Goal: Information Seeking & Learning: Find contact information

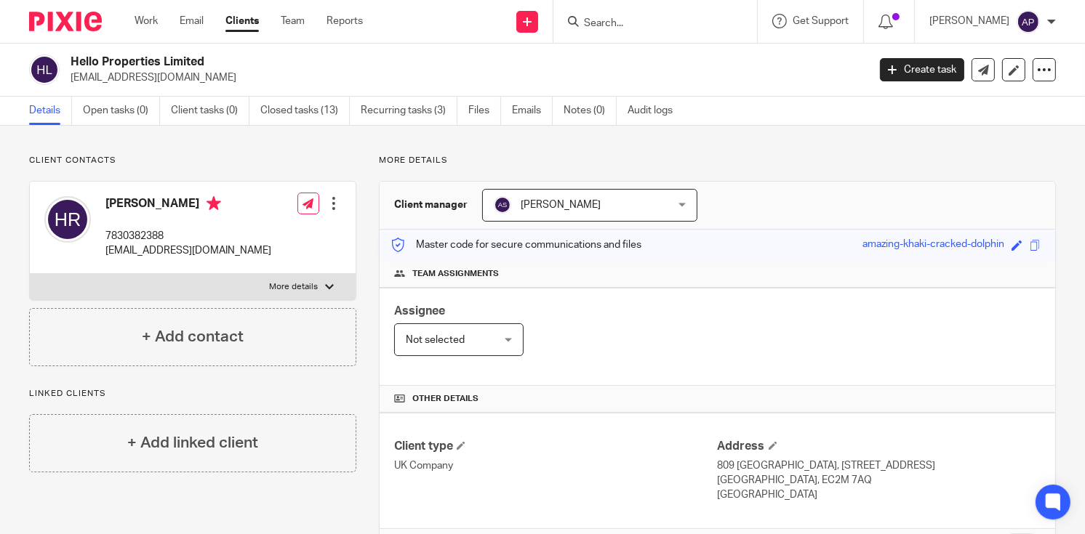
click at [643, 20] on input "Search" at bounding box center [647, 23] width 131 height 13
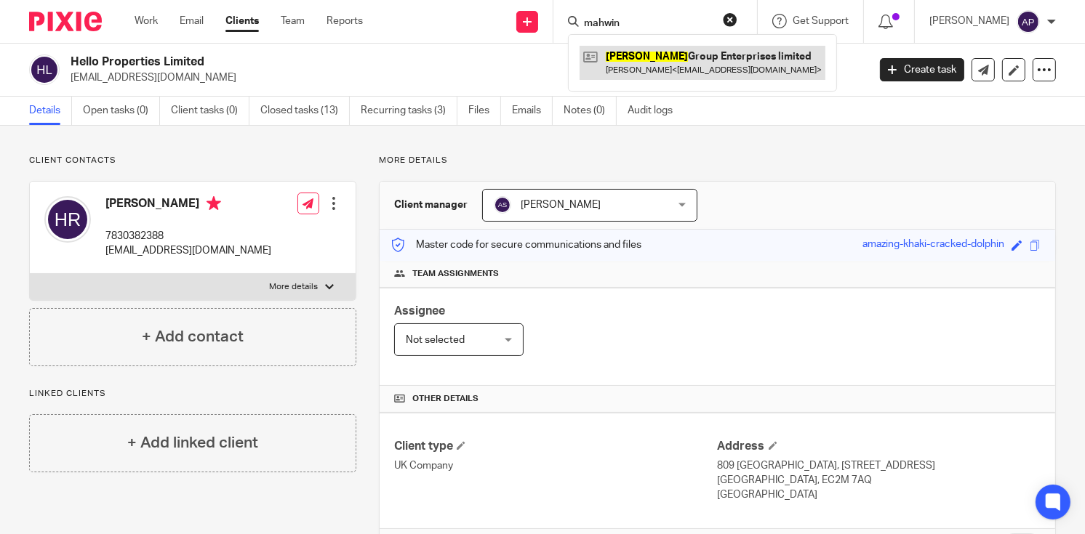
type input "mahwin"
click at [688, 52] on link at bounding box center [702, 62] width 246 height 33
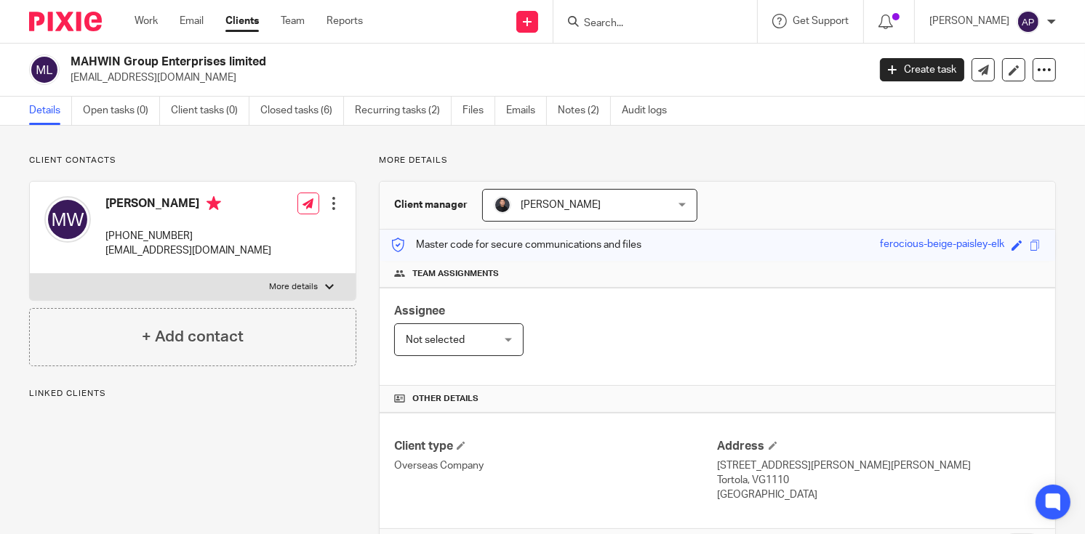
drag, startPoint x: 72, startPoint y: 57, endPoint x: 280, endPoint y: 55, distance: 207.9
click at [280, 55] on h2 "MAHWIN Group Enterprises limited" at bounding box center [386, 62] width 630 height 15
copy h2 "MAHWIN Group Enterprises limited"
click at [625, 24] on input "Search" at bounding box center [647, 23] width 131 height 13
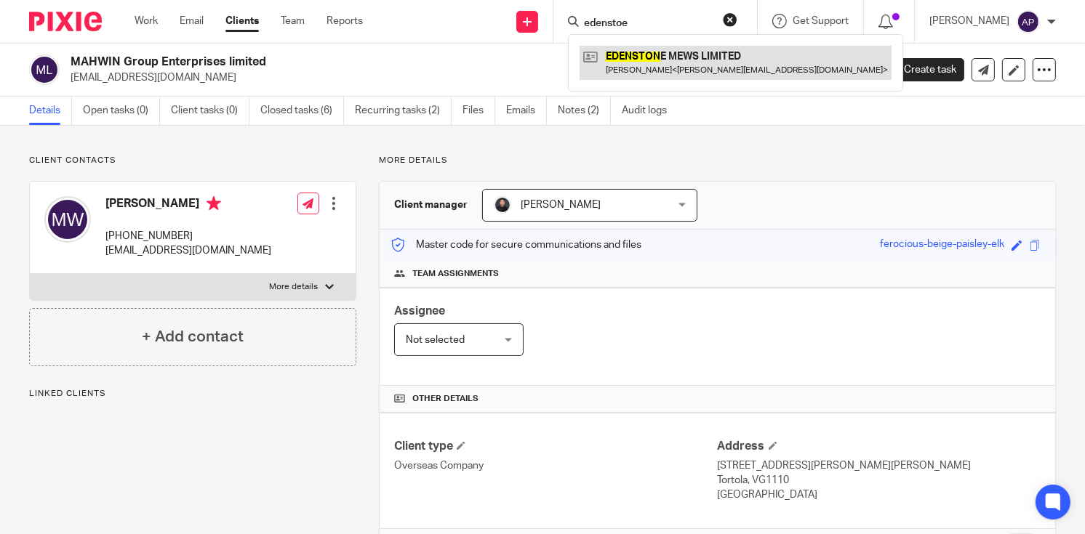
type input "edenstoe"
click at [672, 59] on link at bounding box center [735, 62] width 312 height 33
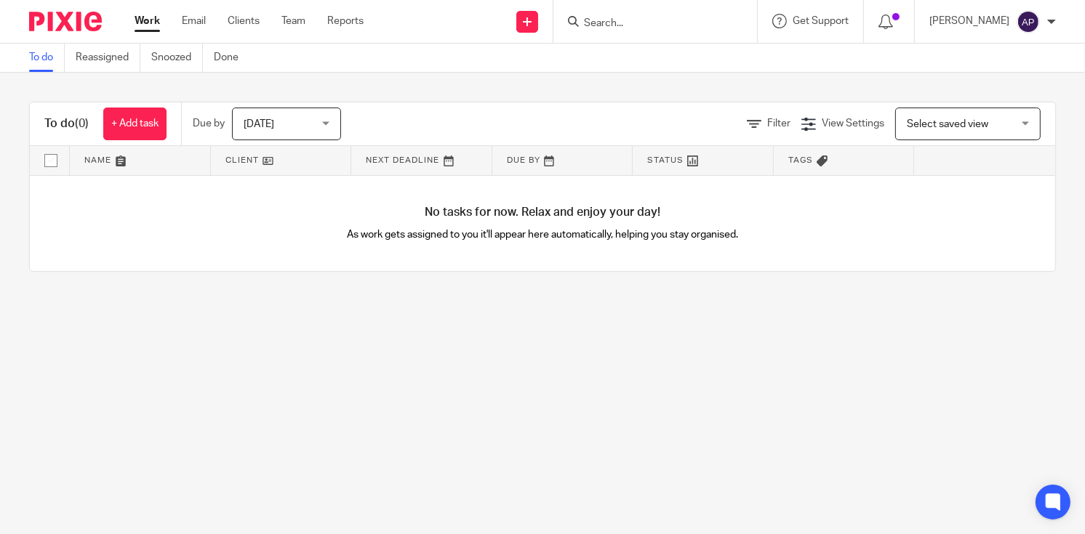
click at [607, 20] on input "Search" at bounding box center [647, 23] width 131 height 13
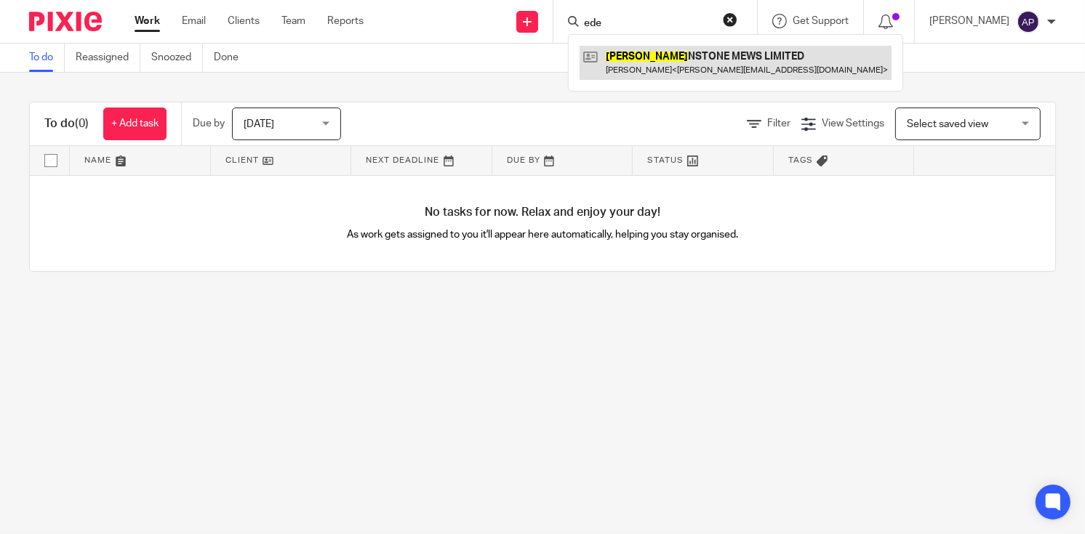
type input "ede"
click at [670, 57] on link at bounding box center [735, 62] width 312 height 33
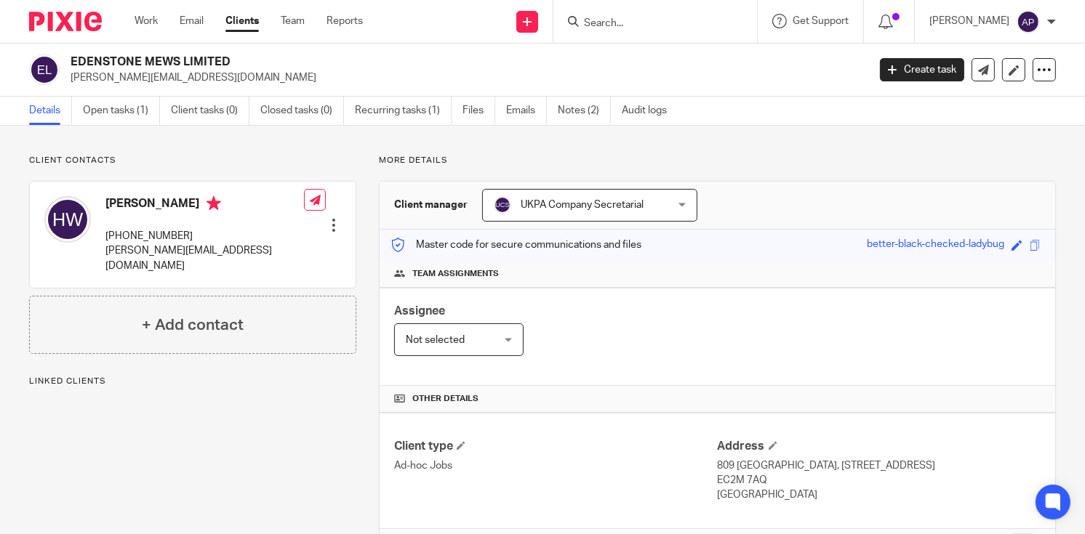
drag, startPoint x: 71, startPoint y: 64, endPoint x: 269, endPoint y: 62, distance: 198.5
click at [269, 62] on h2 "EDENSTONE MEWS LIMITED" at bounding box center [386, 62] width 630 height 15
copy h2 "EDENSTONE MEWS LIMITED"
click at [409, 108] on link "Recurring tasks (1)" at bounding box center [403, 111] width 97 height 28
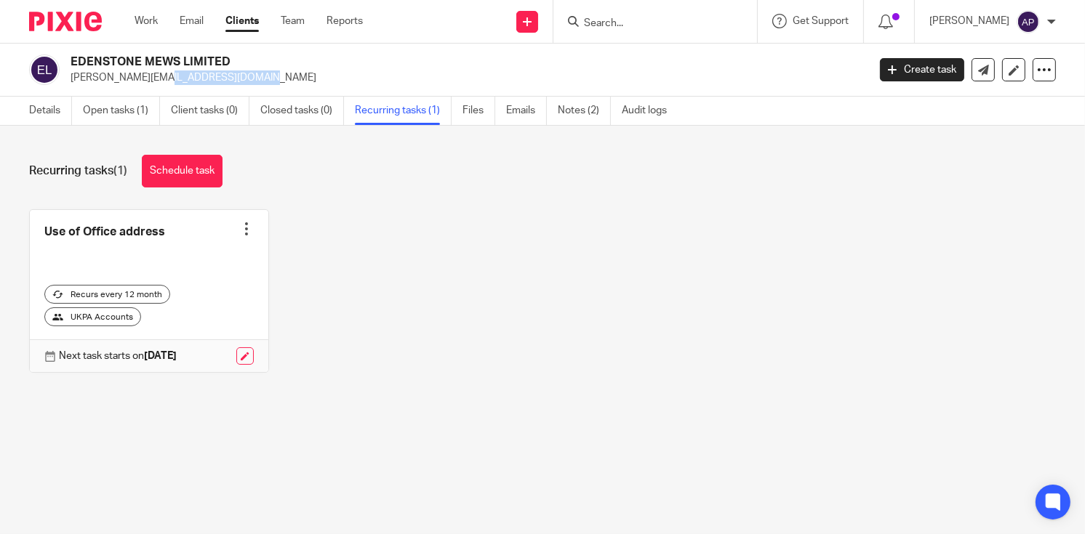
drag, startPoint x: 70, startPoint y: 74, endPoint x: 169, endPoint y: 75, distance: 98.9
click at [166, 76] on div "EDENSTONE MEWS LIMITED henry@gusari.co.uk" at bounding box center [443, 70] width 829 height 31
copy p "[PERSON_NAME][EMAIL_ADDRESS][DOMAIN_NAME]"
click at [38, 107] on link "Details" at bounding box center [50, 111] width 43 height 28
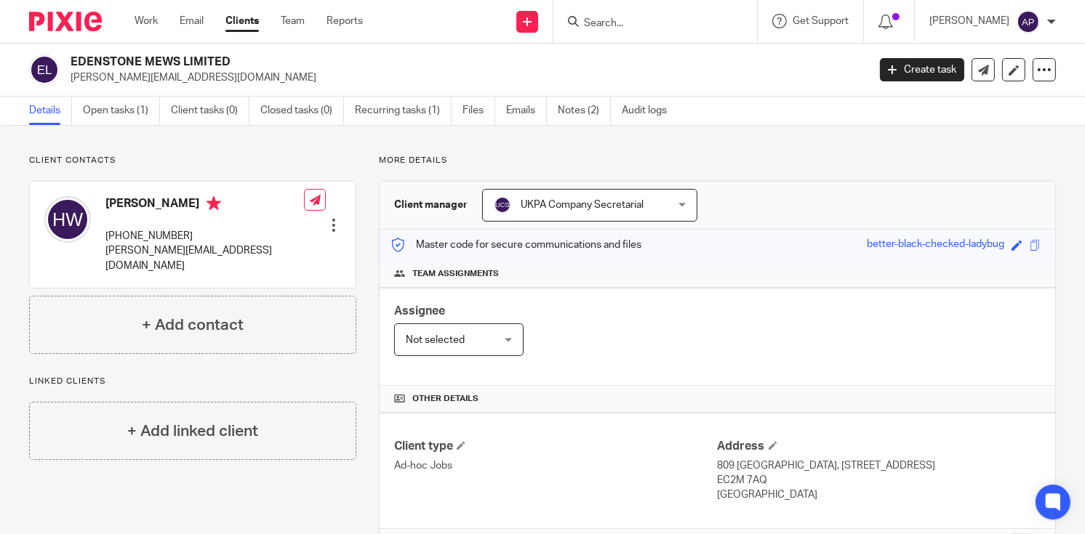
click at [670, 16] on form at bounding box center [659, 21] width 155 height 18
click at [613, 29] on input "Search" at bounding box center [647, 23] width 131 height 13
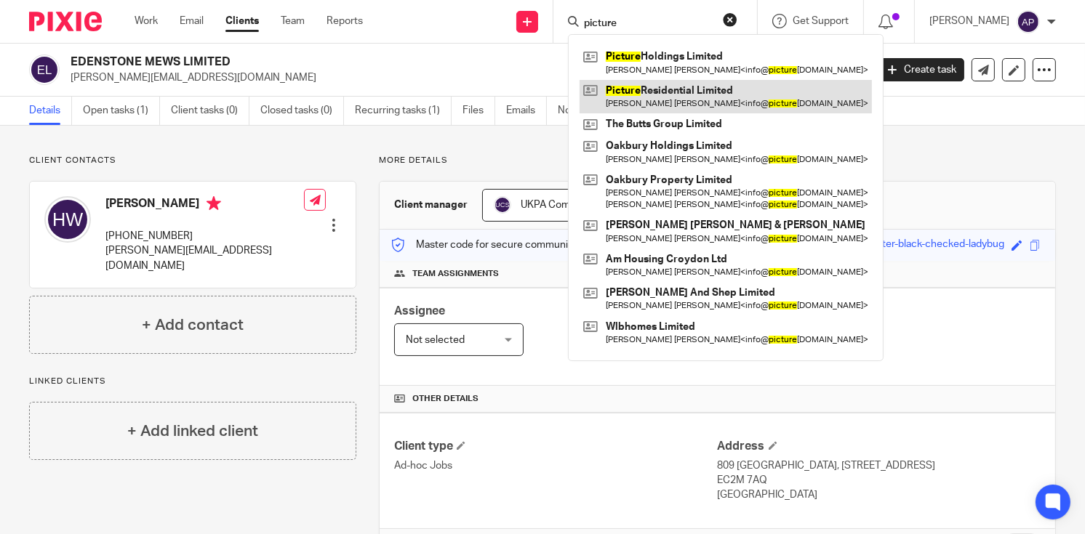
type input "picture"
click at [711, 83] on link at bounding box center [725, 96] width 292 height 33
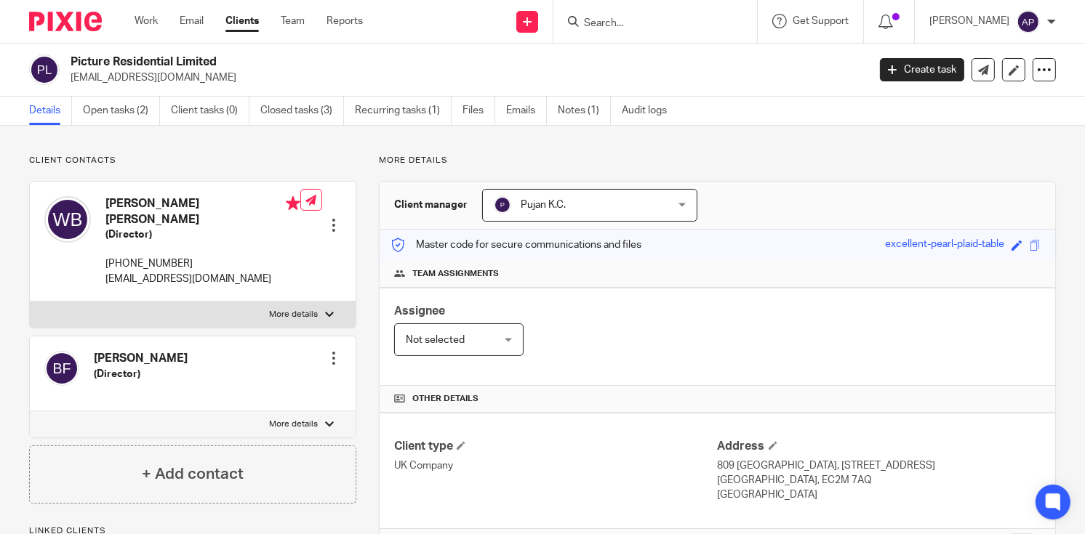
drag, startPoint x: 71, startPoint y: 59, endPoint x: 233, endPoint y: 61, distance: 162.9
click at [233, 61] on h2 "Picture Residential Limited" at bounding box center [386, 62] width 630 height 15
copy h2 "Picture Residential Limited"
drag, startPoint x: 71, startPoint y: 74, endPoint x: 220, endPoint y: 74, distance: 149.0
click at [220, 74] on p "[EMAIL_ADDRESS][DOMAIN_NAME]" at bounding box center [464, 78] width 787 height 15
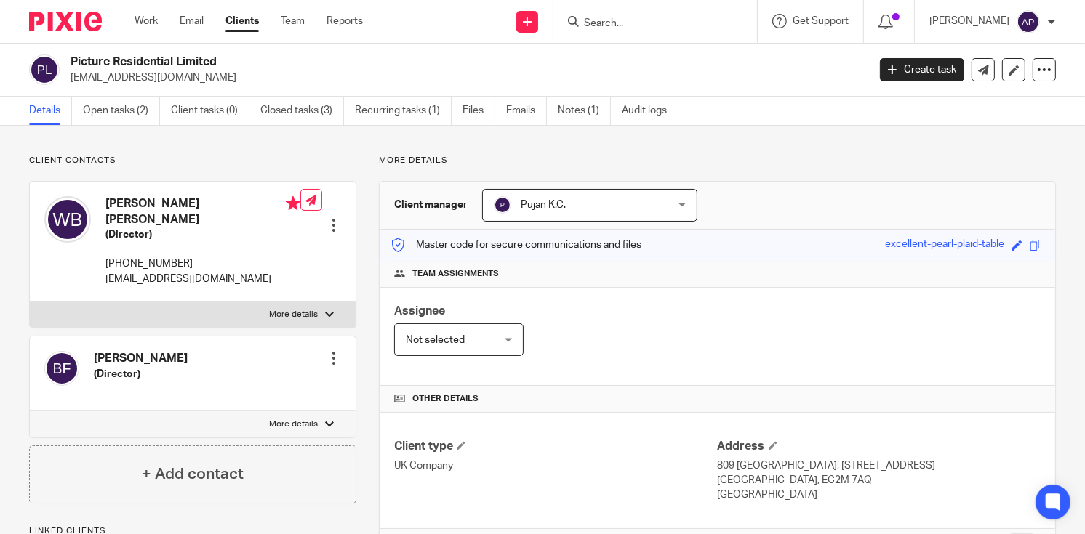
copy p "[EMAIL_ADDRESS][DOMAIN_NAME]"
click at [119, 198] on h4 "[PERSON_NAME] [PERSON_NAME]" at bounding box center [202, 211] width 195 height 31
copy h4 "[PERSON_NAME]"
click at [618, 25] on input "Search" at bounding box center [647, 23] width 131 height 13
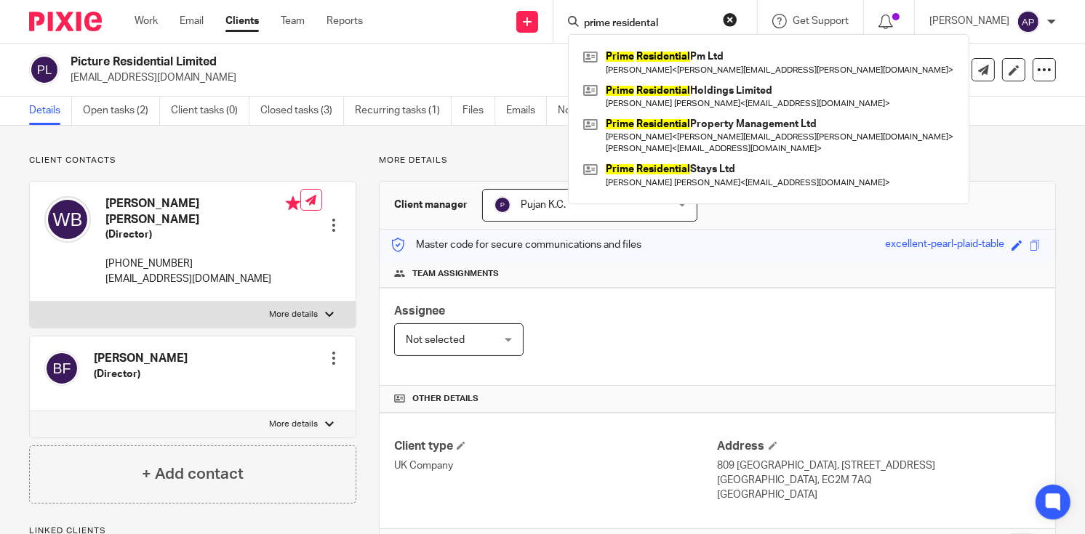
type input "prime residental"
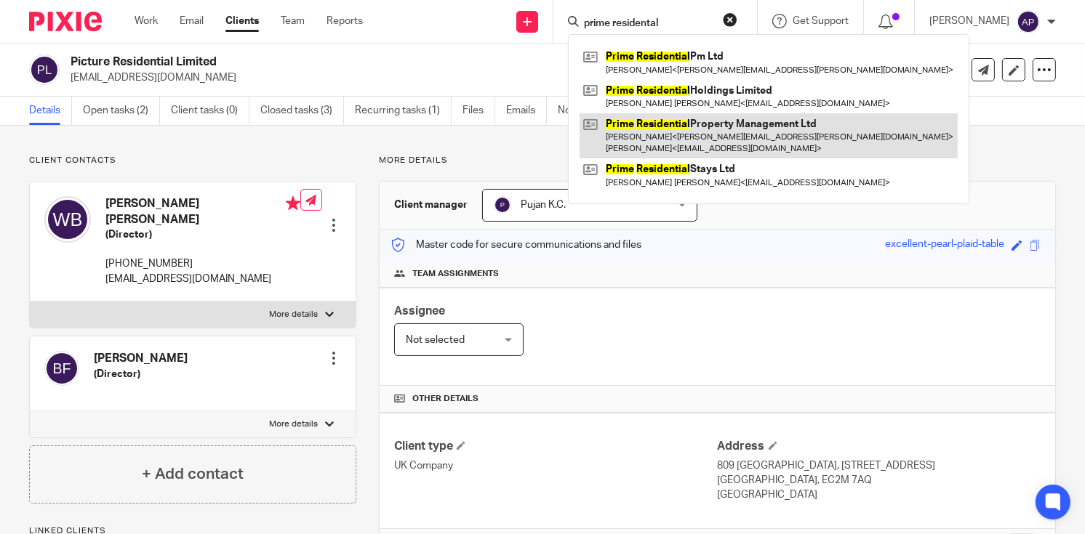
click at [708, 127] on link at bounding box center [768, 135] width 378 height 45
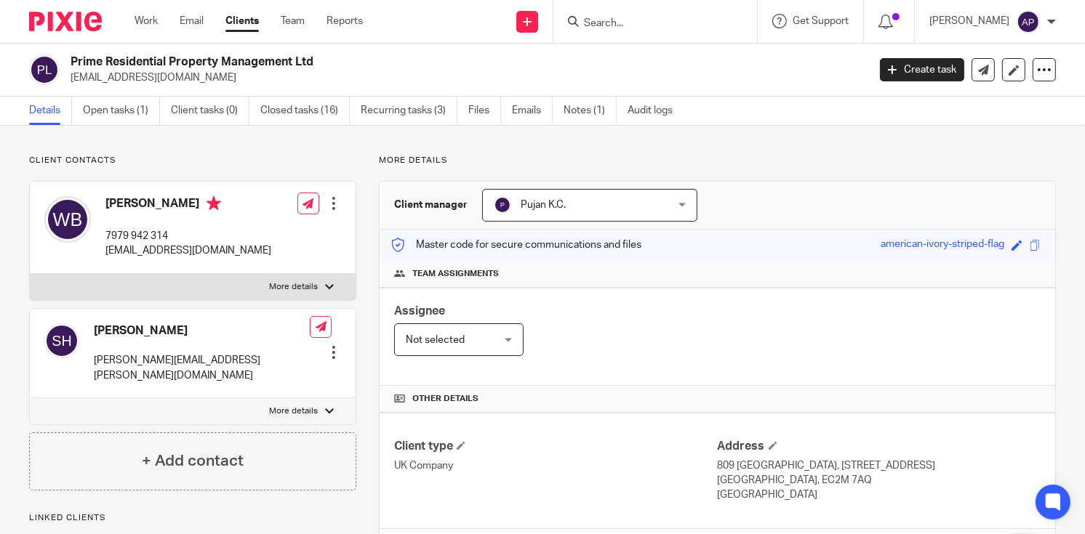
drag, startPoint x: 71, startPoint y: 60, endPoint x: 352, endPoint y: 60, distance: 281.4
click at [352, 60] on h2 "Prime Residential Property Management Ltd" at bounding box center [386, 62] width 630 height 15
copy h2 "Prime Residential Property Management Ltd"
drag, startPoint x: 70, startPoint y: 78, endPoint x: 266, endPoint y: 78, distance: 196.3
click at [266, 78] on div "Prime Residential Property Management Ltd will.bainbridge@hawthorncapgroup.com" at bounding box center [443, 70] width 829 height 31
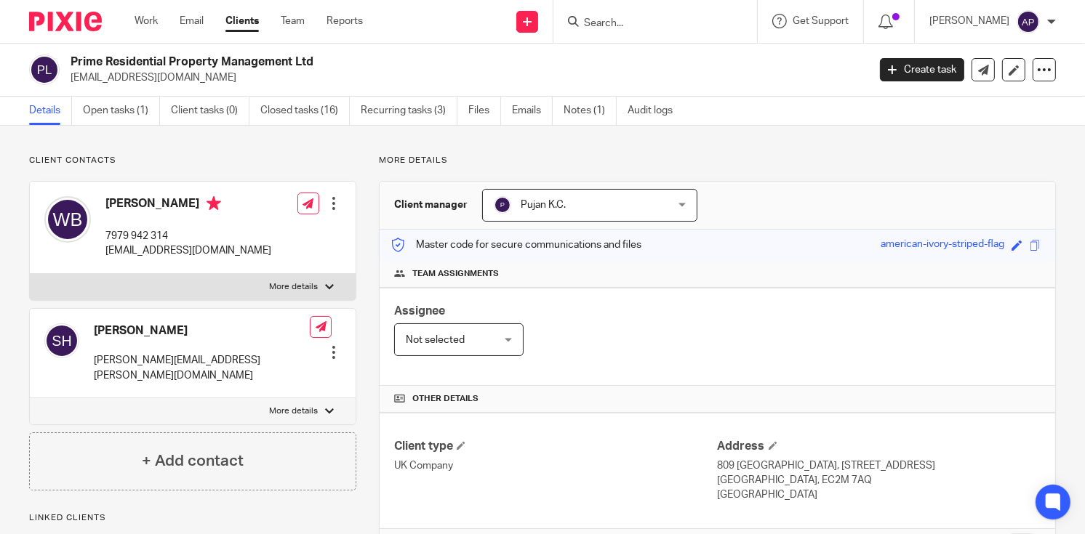
copy p "will.bainbridge@hawthorncapgroup.com"
click at [118, 330] on h4 "Shaun Herman" at bounding box center [202, 331] width 216 height 15
copy h4 "Shaun"
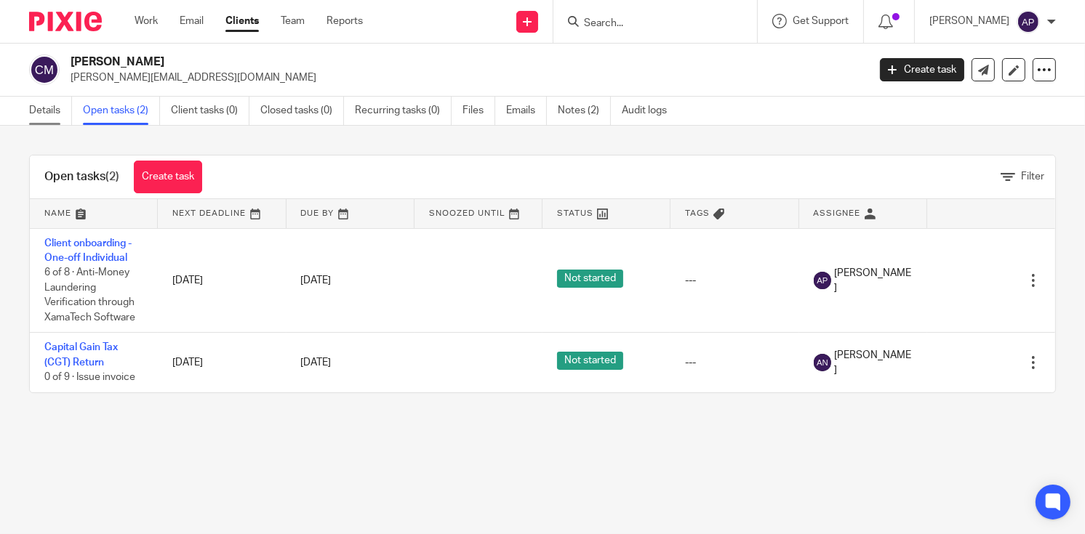
click at [53, 106] on link "Details" at bounding box center [50, 111] width 43 height 28
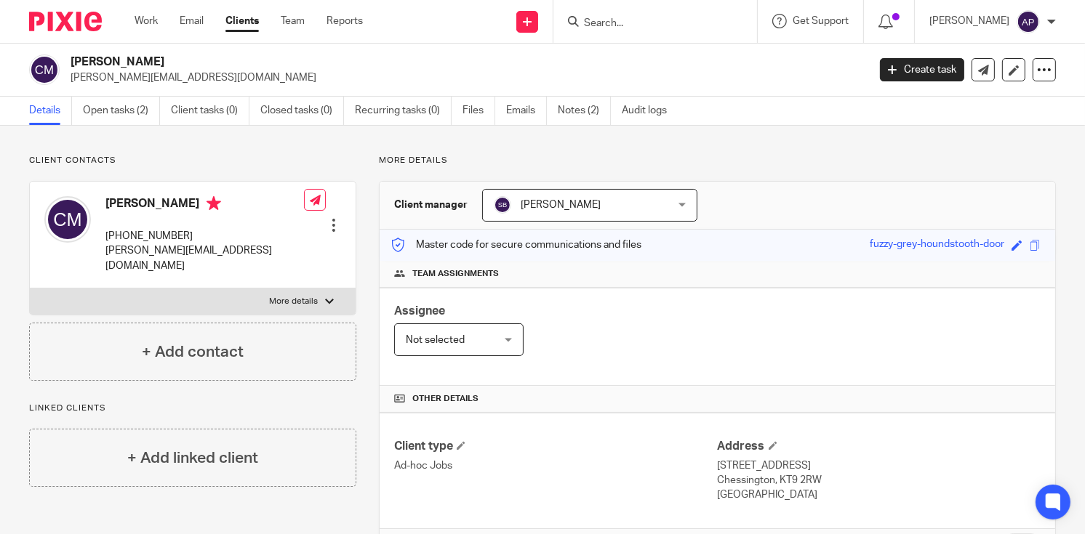
click at [89, 63] on h2 "[PERSON_NAME]" at bounding box center [386, 62] width 630 height 15
copy h2 "[PERSON_NAME]"
click at [129, 64] on h2 "[PERSON_NAME]" at bounding box center [386, 62] width 630 height 15
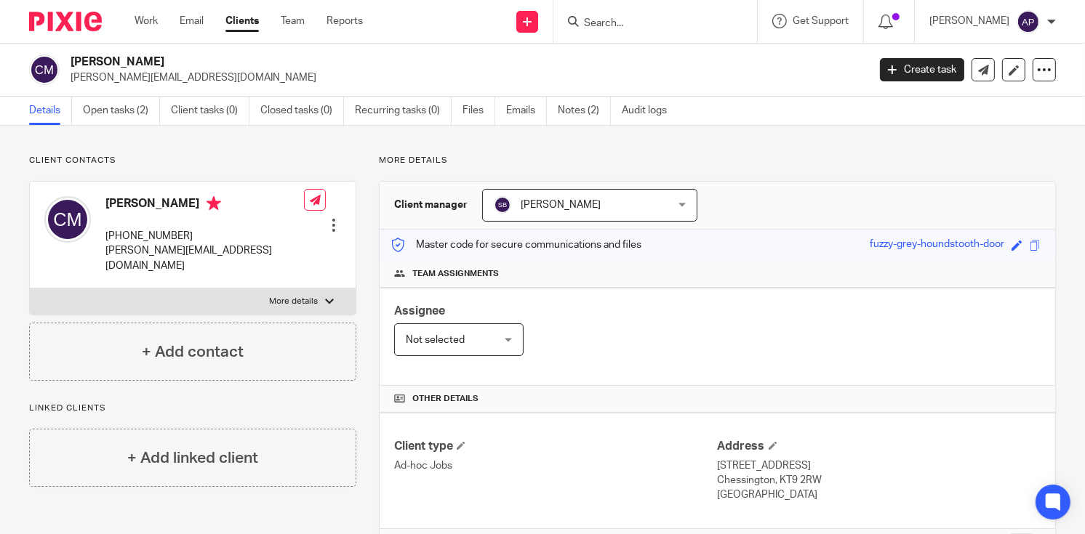
copy h2 "[PERSON_NAME]"
click at [95, 61] on h2 "[PERSON_NAME]" at bounding box center [386, 62] width 630 height 15
copy h2 "[PERSON_NAME]"
click at [119, 59] on h2 "[PERSON_NAME]" at bounding box center [386, 62] width 630 height 15
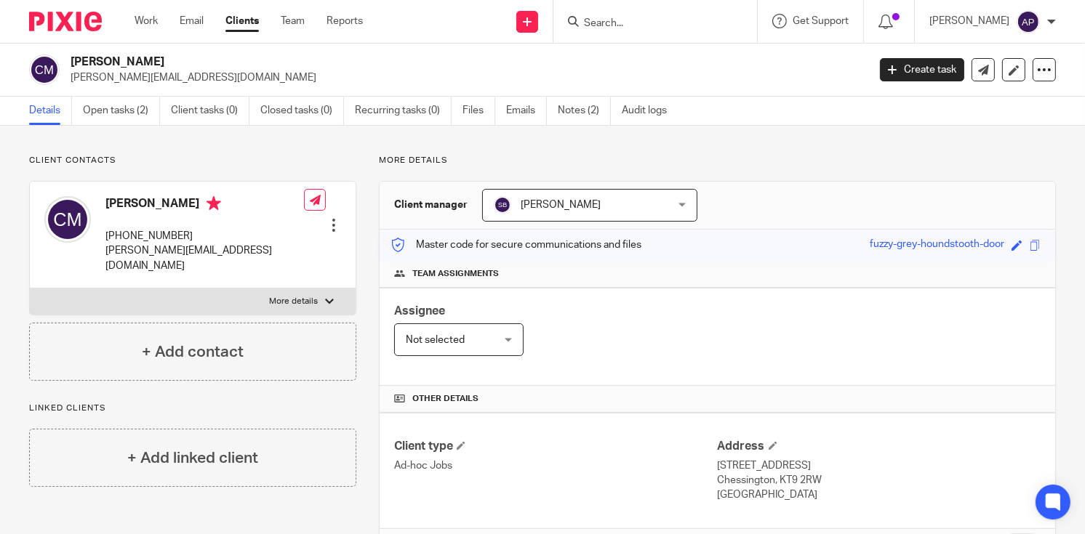
click at [119, 59] on h2 "[PERSON_NAME]" at bounding box center [386, 62] width 630 height 15
copy h2 "[PERSON_NAME]"
click at [162, 62] on h2 "[PERSON_NAME]" at bounding box center [386, 62] width 630 height 15
copy h2 "Mozo"
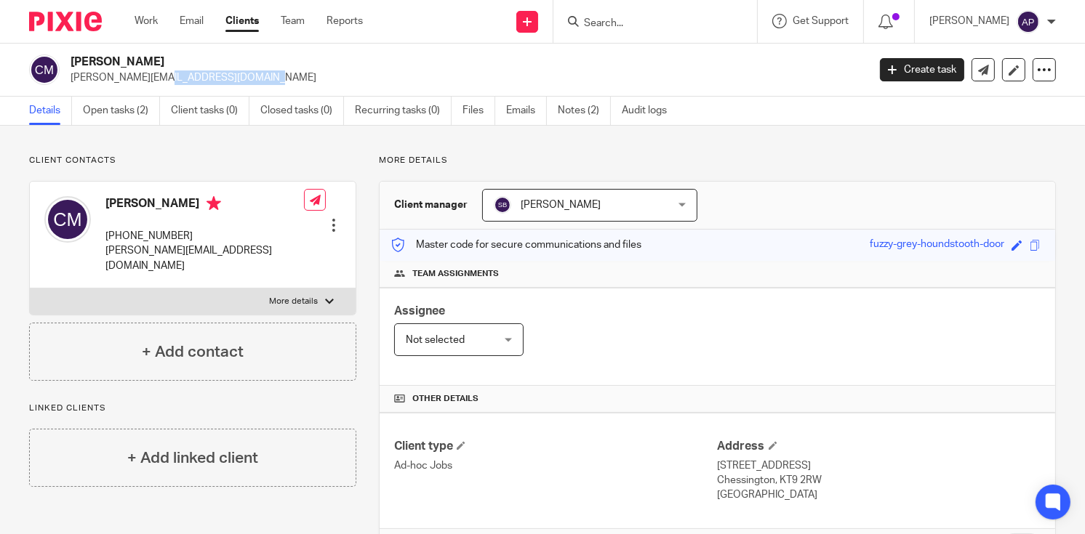
drag, startPoint x: 70, startPoint y: 77, endPoint x: 172, endPoint y: 76, distance: 101.8
click at [172, 76] on p "[PERSON_NAME][EMAIL_ADDRESS][DOMAIN_NAME]" at bounding box center [464, 78] width 787 height 15
copy p "[PERSON_NAME][EMAIL_ADDRESS][DOMAIN_NAME]"
drag, startPoint x: 106, startPoint y: 233, endPoint x: 184, endPoint y: 233, distance: 77.8
click at [184, 233] on p "[PHONE_NUMBER]" at bounding box center [204, 236] width 198 height 15
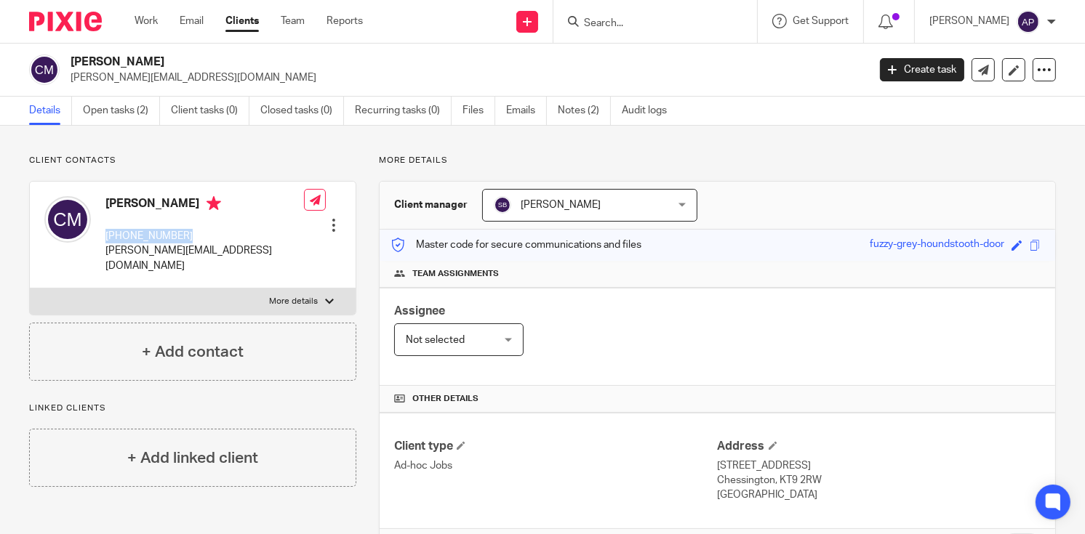
copy p "[PHONE_NUMBER]"
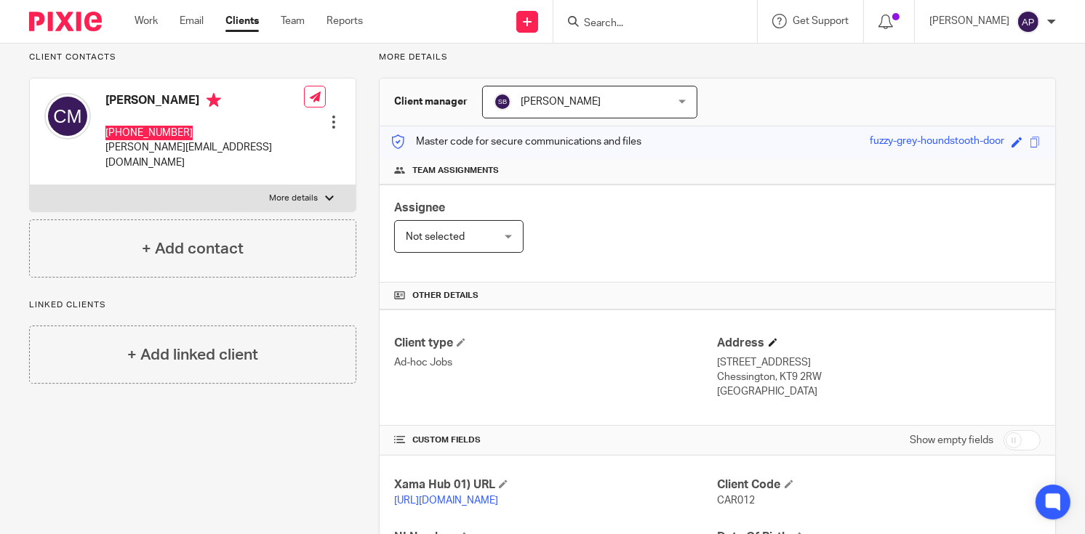
scroll to position [218, 0]
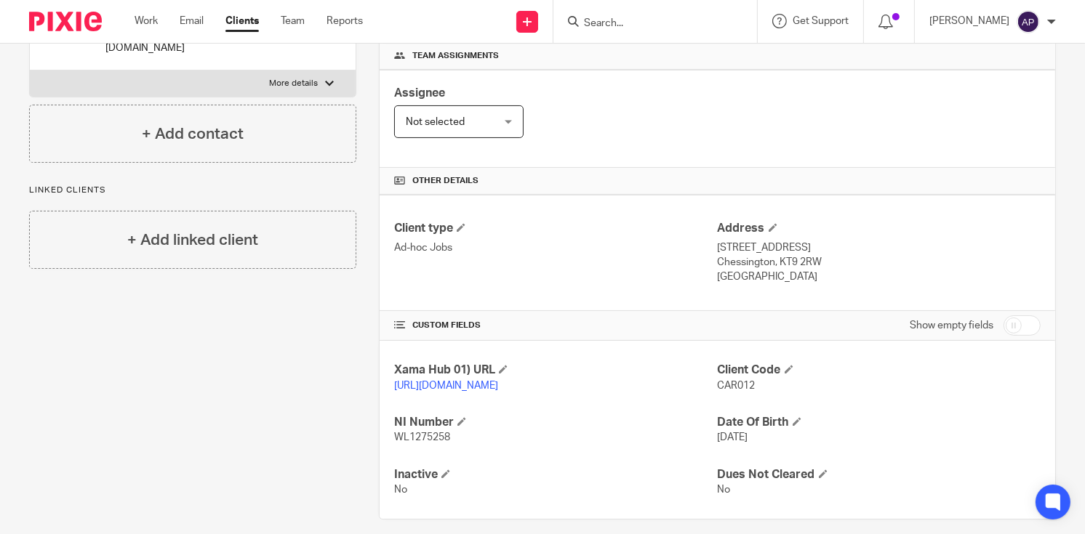
drag, startPoint x: 712, startPoint y: 243, endPoint x: 795, endPoint y: 246, distance: 83.7
click at [795, 246] on p "[STREET_ADDRESS]" at bounding box center [879, 248] width 323 height 15
copy p "17 Newlands Way,"
click at [818, 246] on p "[STREET_ADDRESS]" at bounding box center [879, 248] width 323 height 15
click at [818, 246] on p "17 Newlands Way, Chessington, Surrey" at bounding box center [879, 248] width 323 height 15
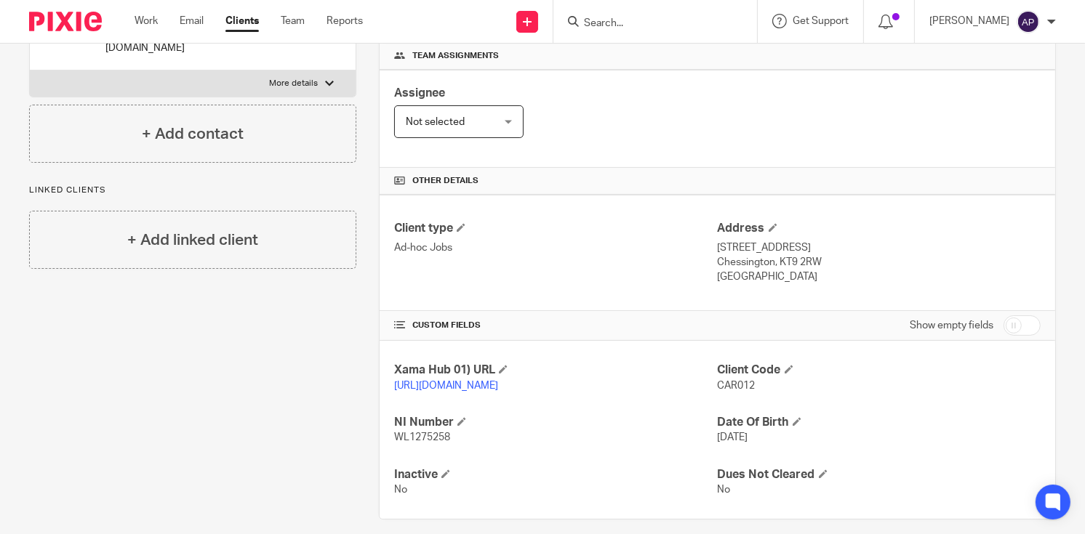
drag, startPoint x: 818, startPoint y: 246, endPoint x: 841, endPoint y: 253, distance: 24.4
click at [855, 262] on p "Chessington, KT9 2RW" at bounding box center [879, 262] width 323 height 15
drag, startPoint x: 794, startPoint y: 244, endPoint x: 891, endPoint y: 249, distance: 96.8
click at [891, 249] on p "17 Newlands Way, Chessington, Surrey" at bounding box center [879, 248] width 323 height 15
copy p "Chessington, Surrey"
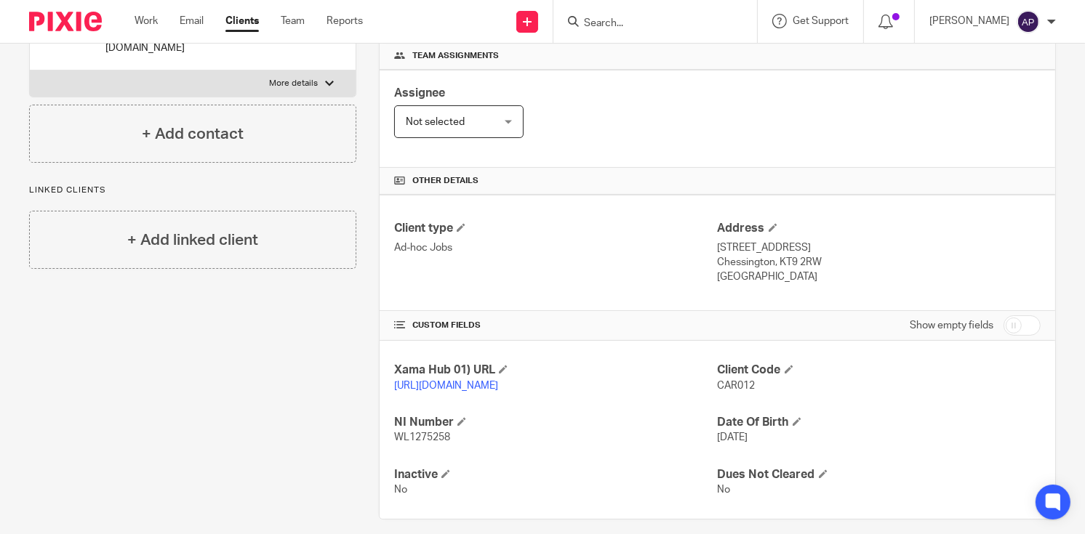
click at [746, 261] on p "Chessington, KT9 2RW" at bounding box center [879, 262] width 323 height 15
copy p "Chessington"
click at [771, 258] on p "Chessington, KT9 2RW" at bounding box center [879, 262] width 323 height 15
drag, startPoint x: 774, startPoint y: 257, endPoint x: 819, endPoint y: 259, distance: 45.8
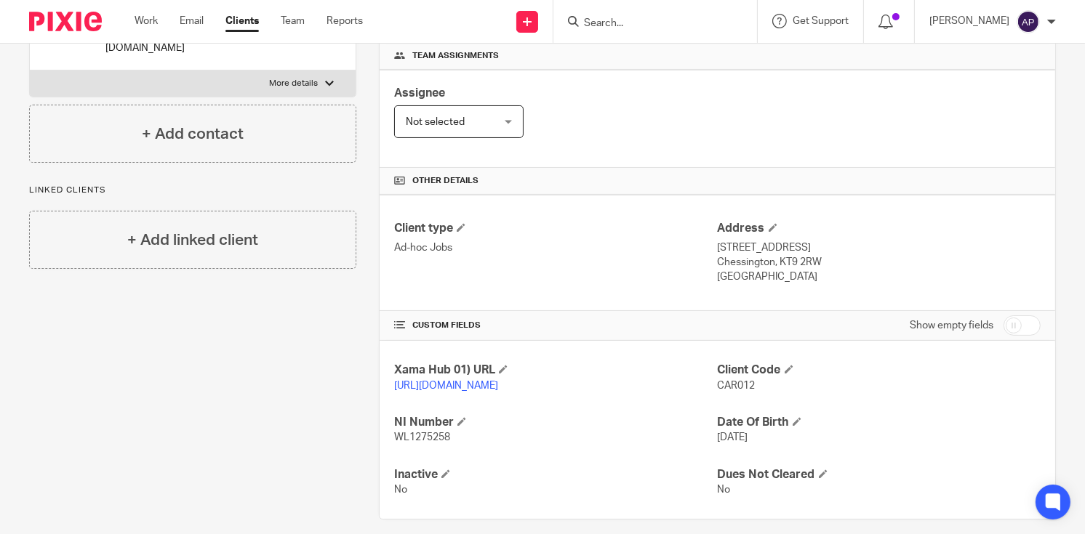
click at [819, 259] on p "Chessington, KT9 2RW" at bounding box center [879, 262] width 323 height 15
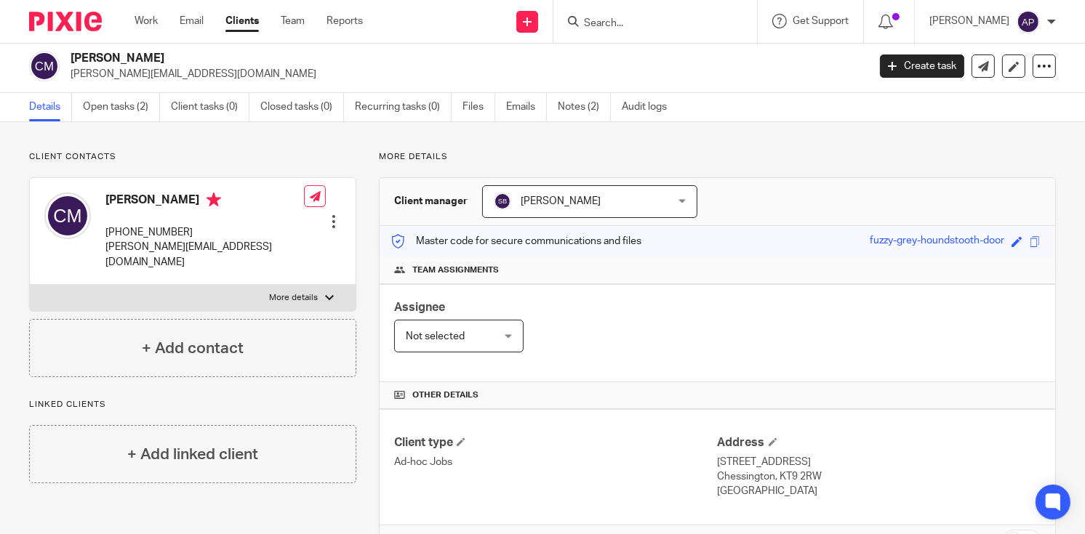
scroll to position [0, 0]
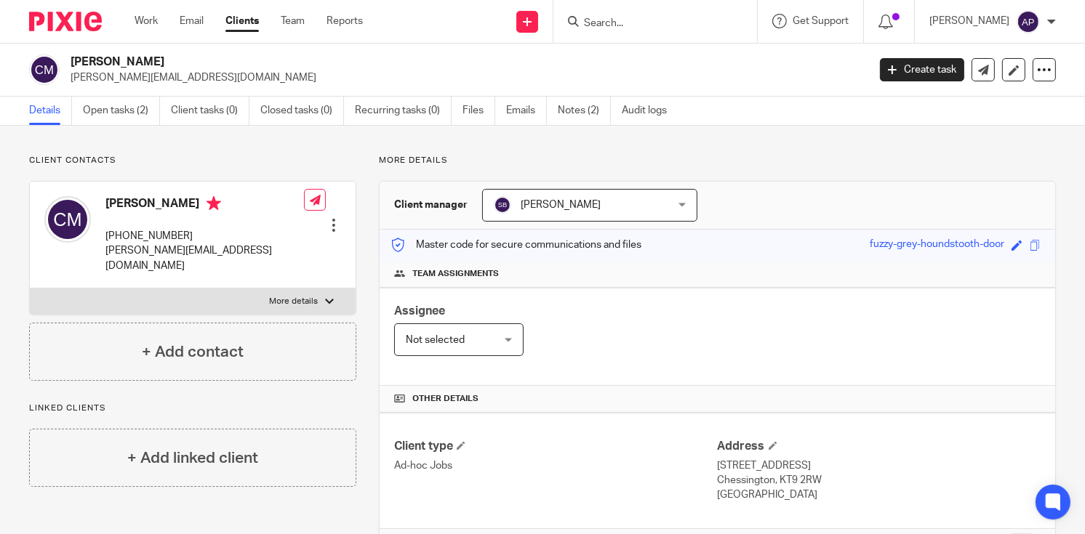
click at [91, 61] on h2 "[PERSON_NAME]" at bounding box center [386, 62] width 630 height 15
click at [125, 60] on h2 "[PERSON_NAME]" at bounding box center [386, 62] width 630 height 15
click at [160, 64] on h2 "[PERSON_NAME]" at bounding box center [386, 62] width 630 height 15
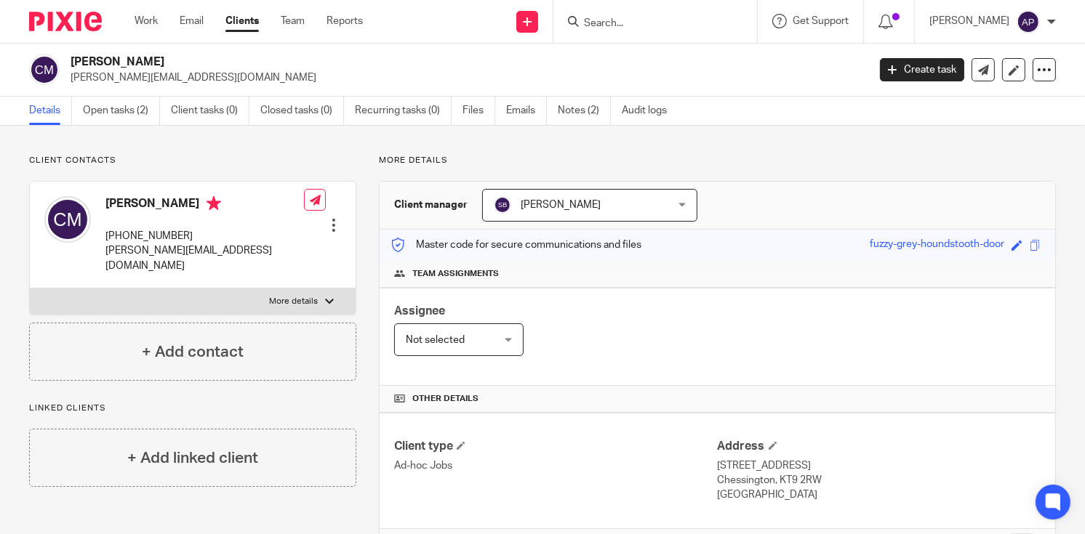
click at [160, 64] on h2 "[PERSON_NAME]" at bounding box center [386, 62] width 630 height 15
click at [95, 55] on h2 "[PERSON_NAME]" at bounding box center [386, 62] width 630 height 15
click at [129, 60] on h2 "[PERSON_NAME]" at bounding box center [386, 62] width 630 height 15
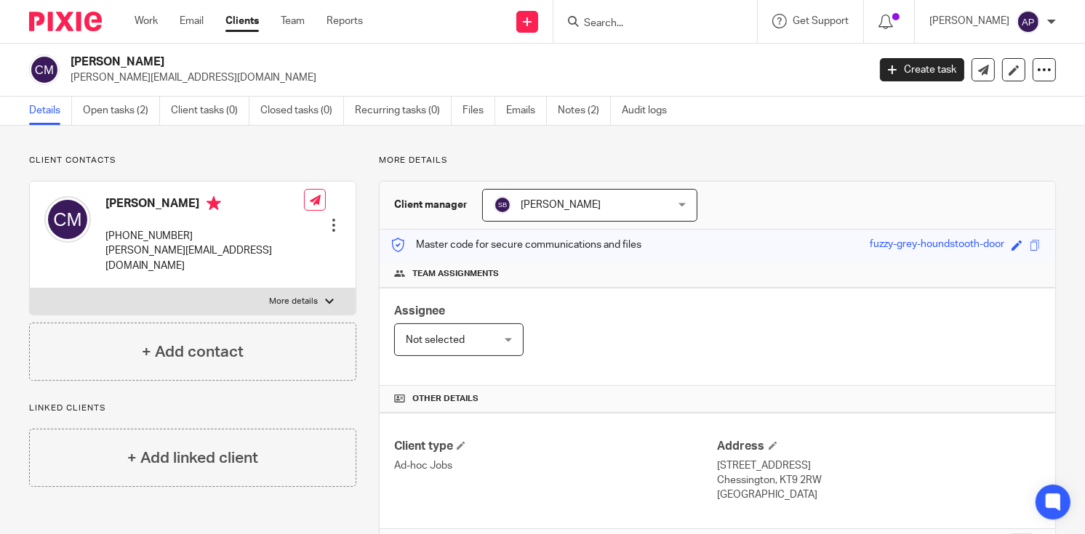
click at [816, 231] on div "Master code for secure communications and files fuzzy-grey-houndstooth-door Sav…" at bounding box center [717, 245] width 675 height 31
click at [127, 64] on h2 "[PERSON_NAME]" at bounding box center [386, 62] width 630 height 15
click at [127, 63] on h2 "[PERSON_NAME]" at bounding box center [386, 62] width 630 height 15
click at [161, 60] on h2 "[PERSON_NAME]" at bounding box center [386, 62] width 630 height 15
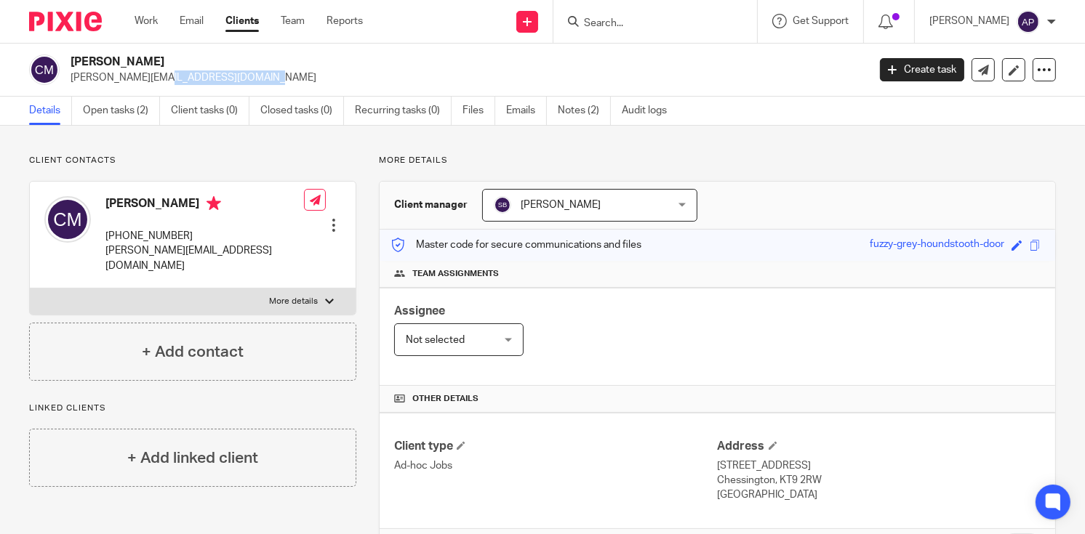
drag, startPoint x: 69, startPoint y: 79, endPoint x: 181, endPoint y: 78, distance: 112.0
click at [181, 78] on div "Carlos Juan Mozo carl.mozo@gmail.com" at bounding box center [443, 70] width 829 height 31
click at [97, 63] on h2 "[PERSON_NAME]" at bounding box center [386, 62] width 630 height 15
click at [97, 63] on h2 "Carlos Juan Mozo" at bounding box center [386, 62] width 630 height 15
click at [127, 60] on h2 "Carlos Juan Mozo" at bounding box center [386, 62] width 630 height 15
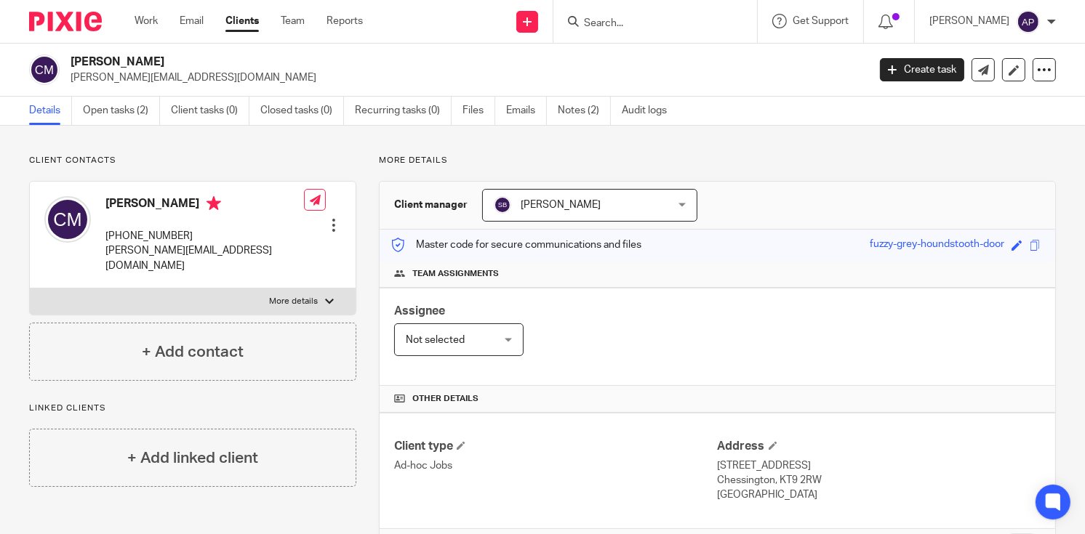
click at [127, 60] on h2 "Carlos Juan Mozo" at bounding box center [386, 62] width 630 height 15
click at [155, 63] on h2 "Carlos Juan Mozo" at bounding box center [386, 62] width 630 height 15
drag, startPoint x: 71, startPoint y: 76, endPoint x: 174, endPoint y: 76, distance: 104.0
click at [174, 78] on p "carl.mozo@gmail.com" at bounding box center [464, 78] width 787 height 15
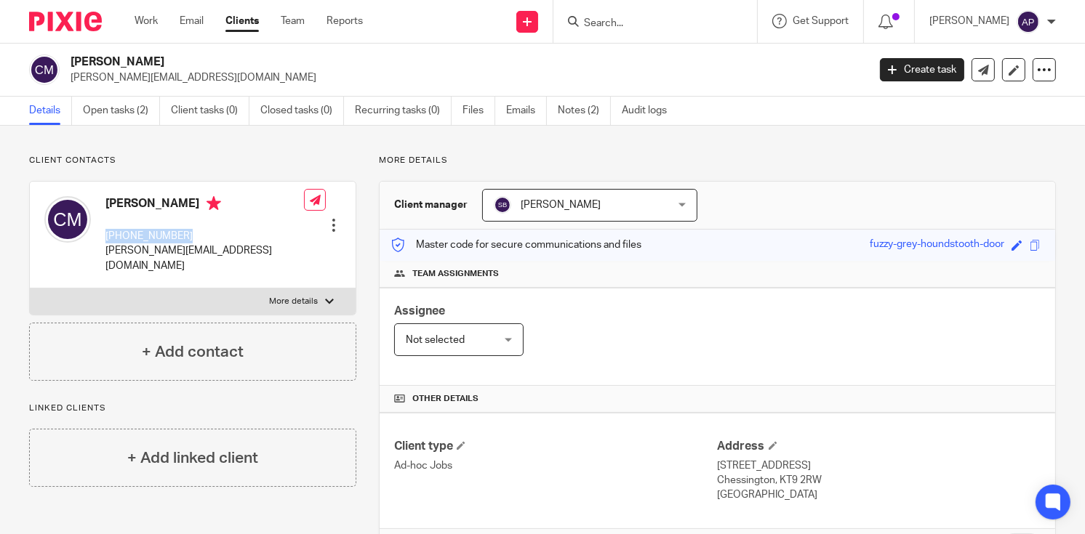
drag, startPoint x: 106, startPoint y: 236, endPoint x: 186, endPoint y: 230, distance: 80.2
click at [186, 230] on p "+44 7549936642" at bounding box center [204, 236] width 198 height 15
drag, startPoint x: 710, startPoint y: 461, endPoint x: 818, endPoint y: 479, distance: 109.1
click at [818, 479] on div "Address 17 Newlands Way, Chessington, Surrey Chessington, KT9 2RW United Kingdom" at bounding box center [879, 471] width 323 height 64
drag, startPoint x: 67, startPoint y: 57, endPoint x: 174, endPoint y: 53, distance: 107.7
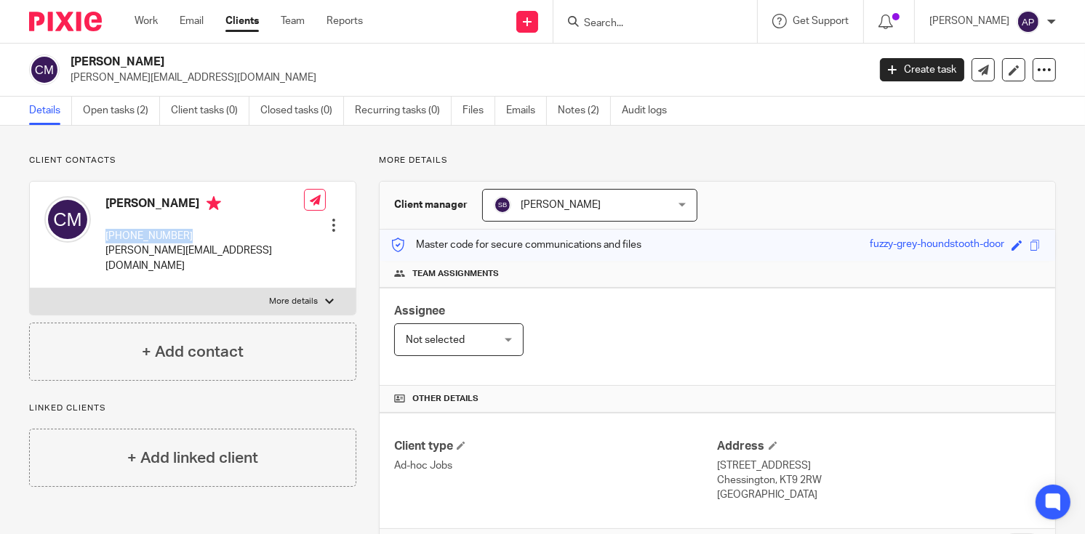
click at [174, 53] on div "Carlos Juan Mozo carl.mozo@gmail.com Create task Update from Companies House Ex…" at bounding box center [542, 70] width 1085 height 53
drag, startPoint x: 186, startPoint y: 63, endPoint x: 142, endPoint y: 52, distance: 44.8
click at [186, 63] on h2 "Carlos Juan Mozo" at bounding box center [386, 62] width 630 height 15
click at [93, 63] on h2 "Carlos Juan Mozo" at bounding box center [386, 62] width 630 height 15
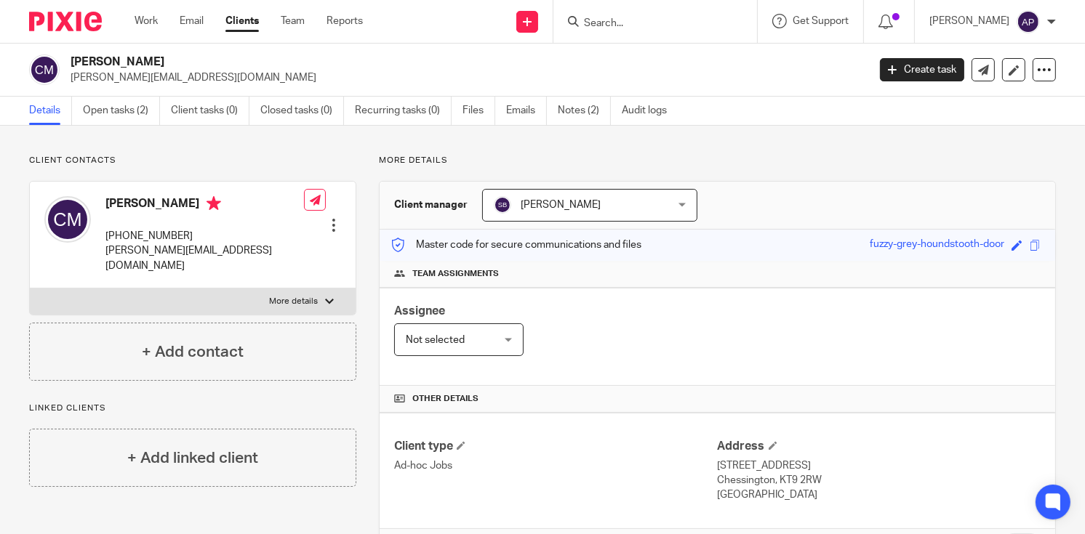
click at [125, 60] on h2 "Carlos Juan Mozo" at bounding box center [386, 62] width 630 height 15
click at [158, 58] on h2 "Carlos Juan Mozo" at bounding box center [386, 62] width 630 height 15
drag, startPoint x: 104, startPoint y: 251, endPoint x: 209, endPoint y: 249, distance: 105.4
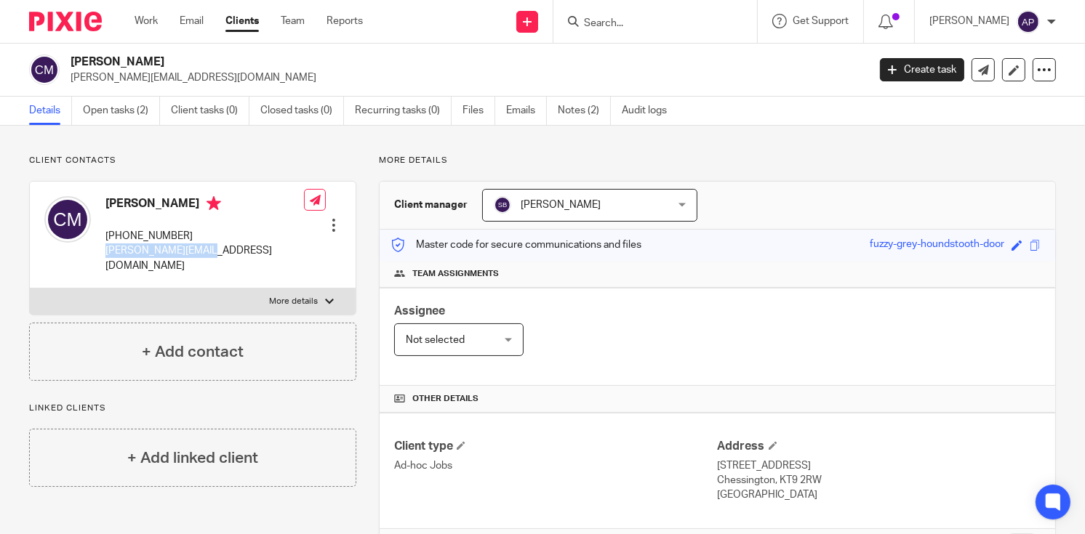
click at [209, 249] on div "Carlos Juan Mozo +44 7549936642 carl.mozo@gmail.com" at bounding box center [174, 235] width 260 height 92
drag, startPoint x: 107, startPoint y: 234, endPoint x: 191, endPoint y: 233, distance: 84.3
click at [191, 233] on p "+44 7549936642" at bounding box center [204, 236] width 198 height 15
drag, startPoint x: 712, startPoint y: 462, endPoint x: 793, endPoint y: 465, distance: 81.5
click at [793, 465] on p "17 Newlands Way, Chessington, Surrey" at bounding box center [879, 466] width 323 height 15
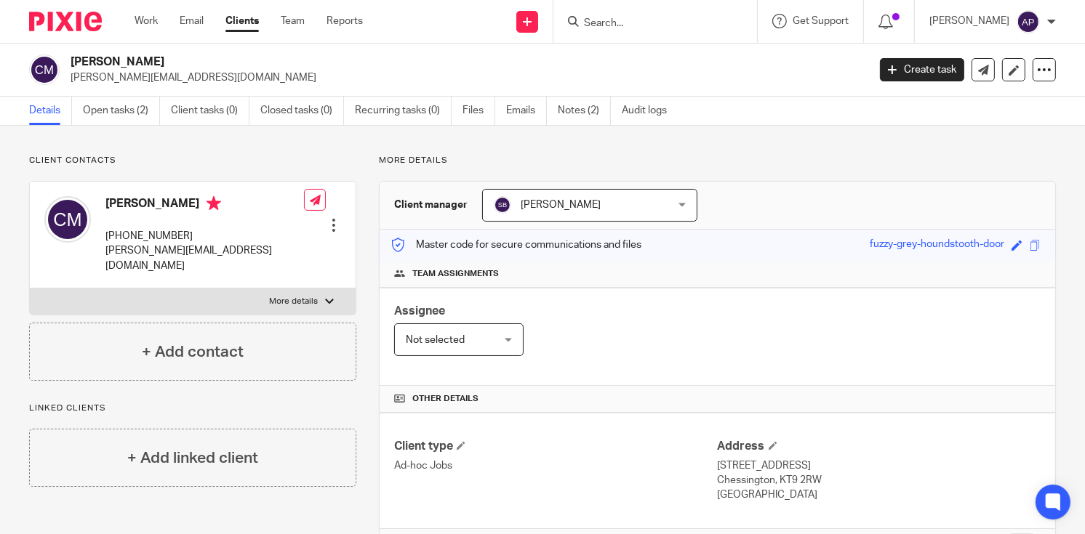
click at [797, 463] on p "17 Newlands Way, Chessington, Surrey" at bounding box center [879, 466] width 323 height 15
drag, startPoint x: 795, startPoint y: 462, endPoint x: 889, endPoint y: 461, distance: 94.5
click at [889, 461] on p "17 Newlands Way, Chessington, Surrey" at bounding box center [879, 466] width 323 height 15
click at [774, 476] on p "Chessington, KT9 2RW" at bounding box center [879, 480] width 323 height 15
drag, startPoint x: 774, startPoint y: 476, endPoint x: 819, endPoint y: 478, distance: 45.1
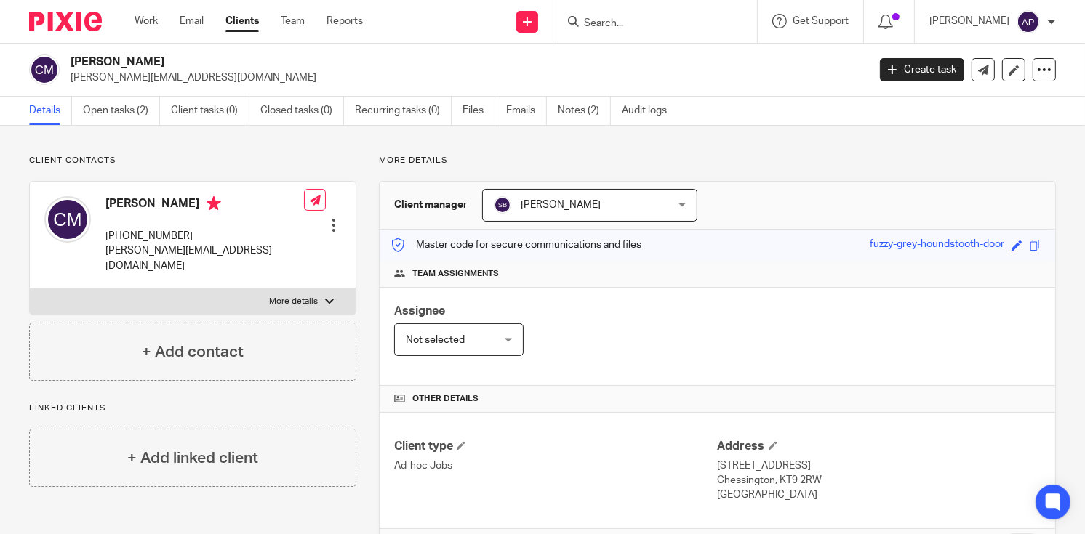
click at [819, 478] on p "Chessington, KT9 2RW" at bounding box center [879, 480] width 323 height 15
drag, startPoint x: 72, startPoint y: 60, endPoint x: 173, endPoint y: 60, distance: 101.1
click at [173, 60] on h2 "Carlos Juan Mozo" at bounding box center [386, 62] width 630 height 15
click at [531, 20] on icon at bounding box center [527, 21] width 9 height 9
drag, startPoint x: 688, startPoint y: 64, endPoint x: 771, endPoint y: 4, distance: 103.1
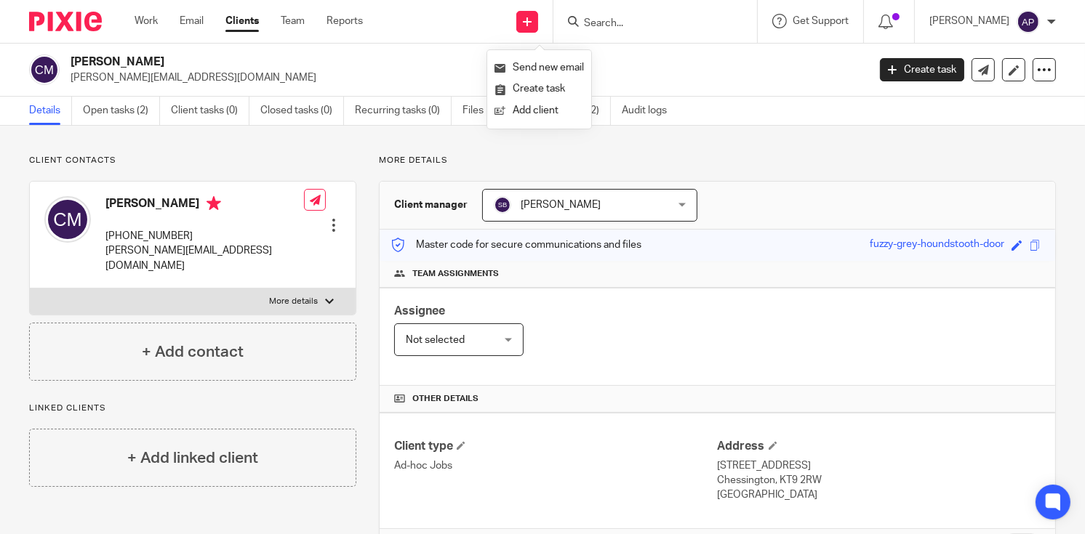
click at [688, 63] on h2 "[PERSON_NAME]" at bounding box center [386, 62] width 630 height 15
drag, startPoint x: 71, startPoint y: 76, endPoint x: 185, endPoint y: 77, distance: 114.1
click at [185, 77] on p "carl.mozo@gmail.com" at bounding box center [464, 78] width 787 height 15
drag, startPoint x: 105, startPoint y: 235, endPoint x: 185, endPoint y: 235, distance: 80.0
click at [185, 235] on p "+44 7549936642" at bounding box center [204, 236] width 198 height 15
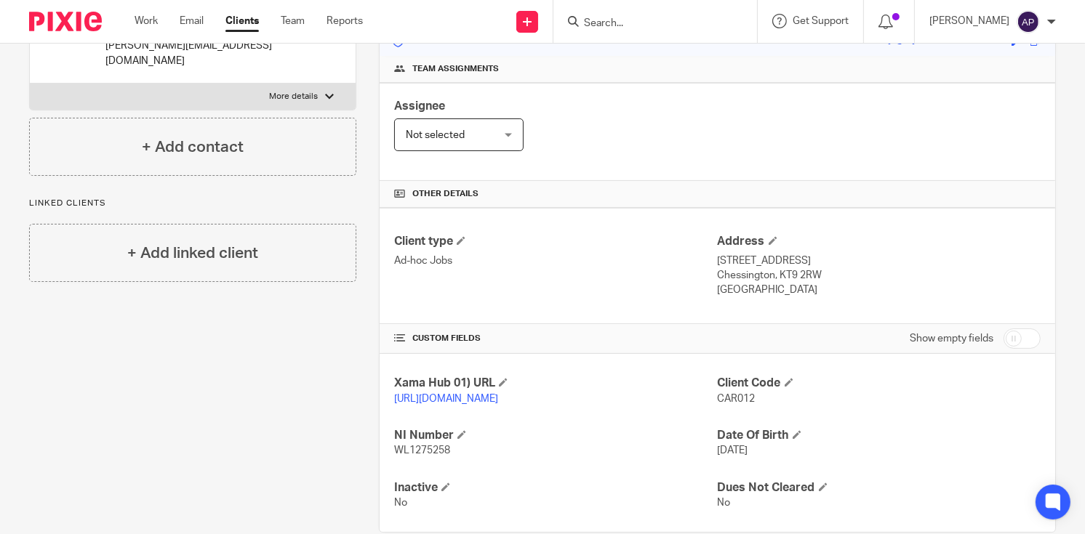
scroll to position [218, 0]
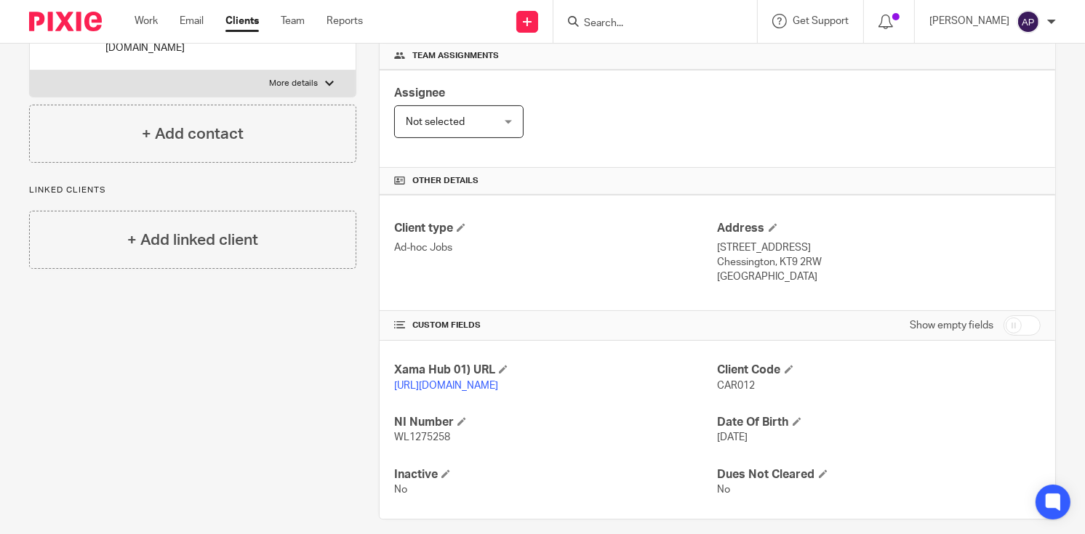
drag, startPoint x: 712, startPoint y: 242, endPoint x: 794, endPoint y: 249, distance: 82.5
click at [794, 249] on p "17 Newlands Way, Chessington, Surrey" at bounding box center [879, 248] width 323 height 15
click at [809, 244] on p "17 Newlands Way, Chessington, Surrey" at bounding box center [879, 248] width 323 height 15
drag, startPoint x: 809, startPoint y: 244, endPoint x: 870, endPoint y: 268, distance: 64.7
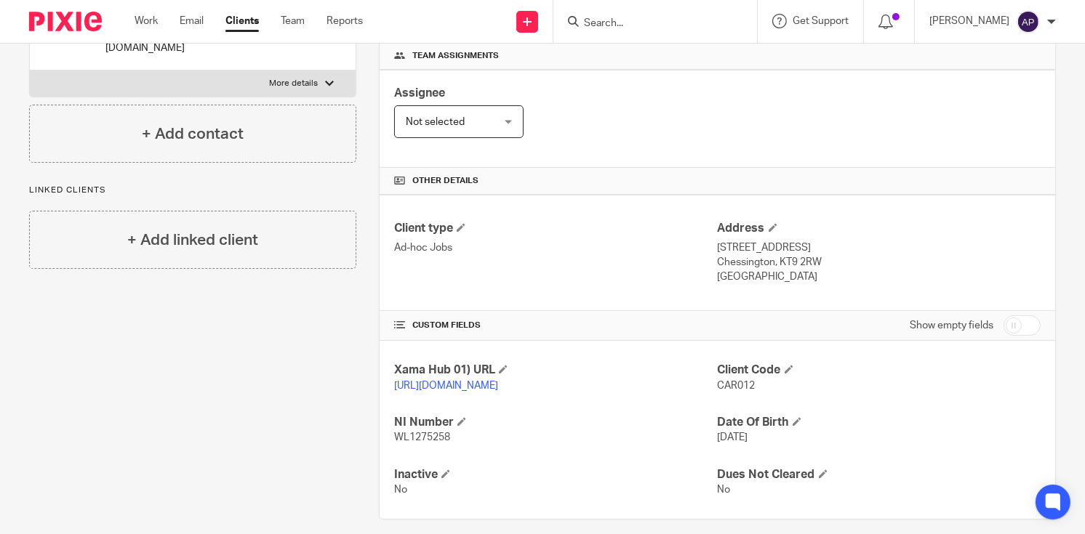
click at [870, 268] on p "Chessington, KT9 2RW" at bounding box center [879, 262] width 323 height 15
drag, startPoint x: 795, startPoint y: 244, endPoint x: 895, endPoint y: 244, distance: 100.3
click at [895, 244] on p "17 Newlands Way, Chessington, Surrey" at bounding box center [879, 248] width 323 height 15
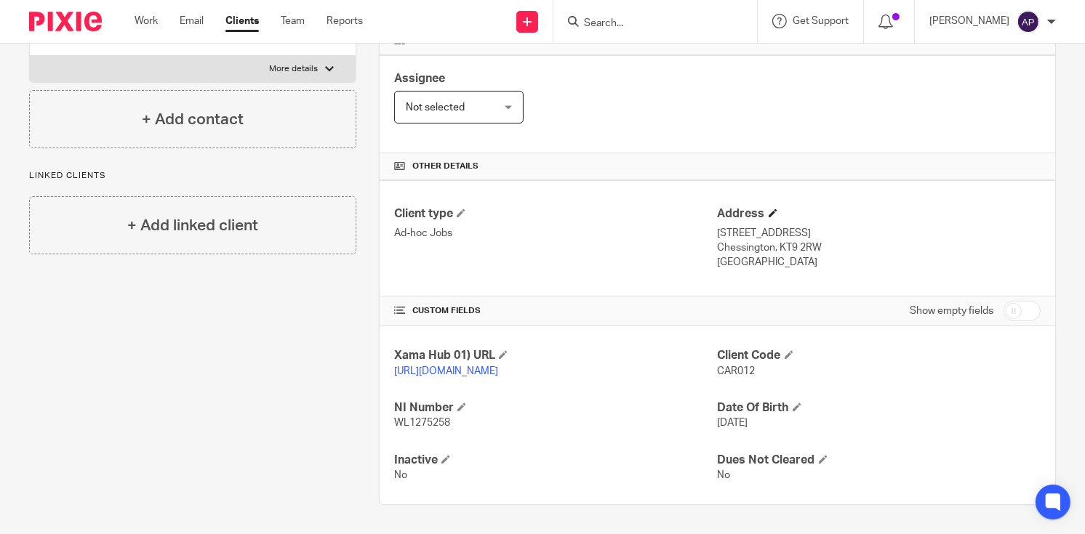
scroll to position [246, 0]
click at [742, 241] on p "Chessington, KT9 2RW" at bounding box center [879, 248] width 323 height 15
click at [789, 241] on p "Chessington, KT9 2RW" at bounding box center [879, 248] width 323 height 15
drag, startPoint x: 774, startPoint y: 229, endPoint x: 816, endPoint y: 232, distance: 42.3
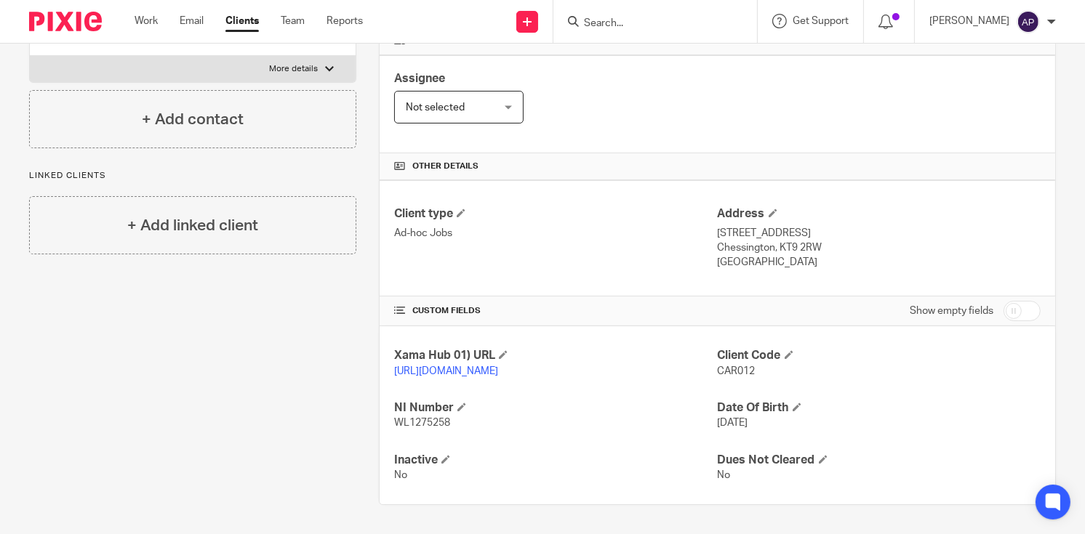
click at [816, 241] on p "Chessington, KT9 2RW" at bounding box center [879, 248] width 323 height 15
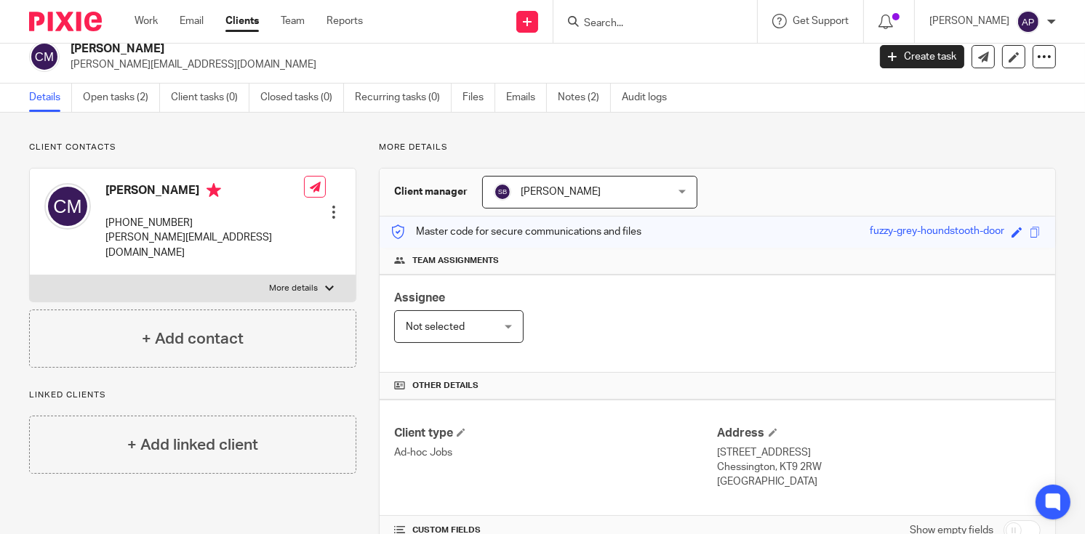
scroll to position [0, 0]
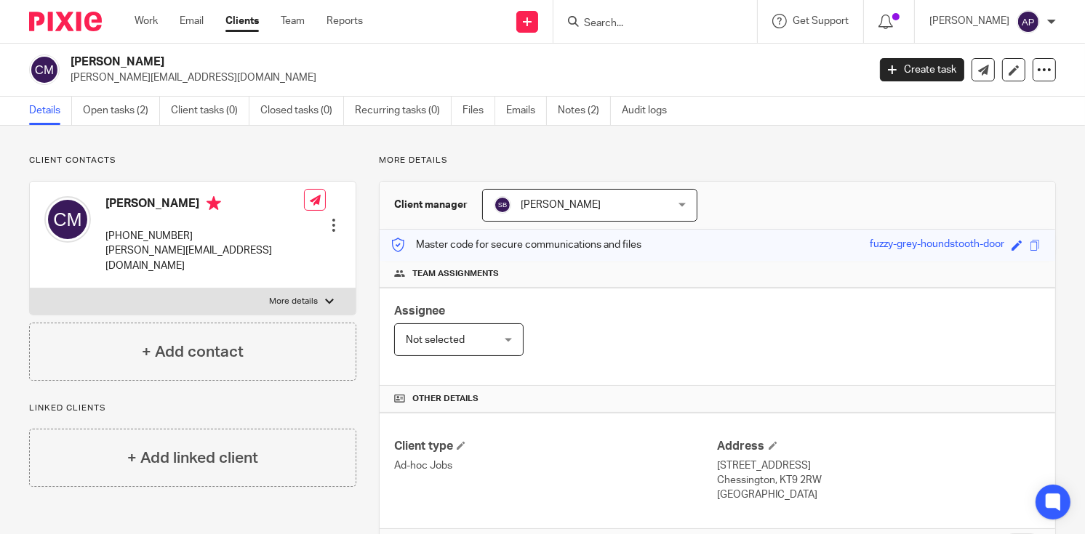
click at [646, 21] on input "Search" at bounding box center [647, 23] width 131 height 13
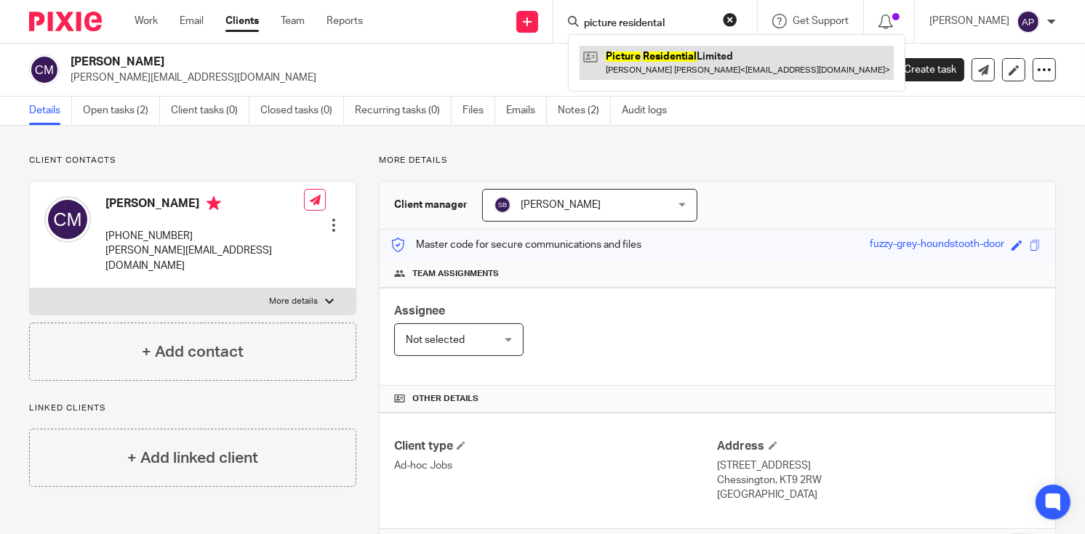
type input "picture residental"
click at [717, 55] on link at bounding box center [736, 62] width 314 height 33
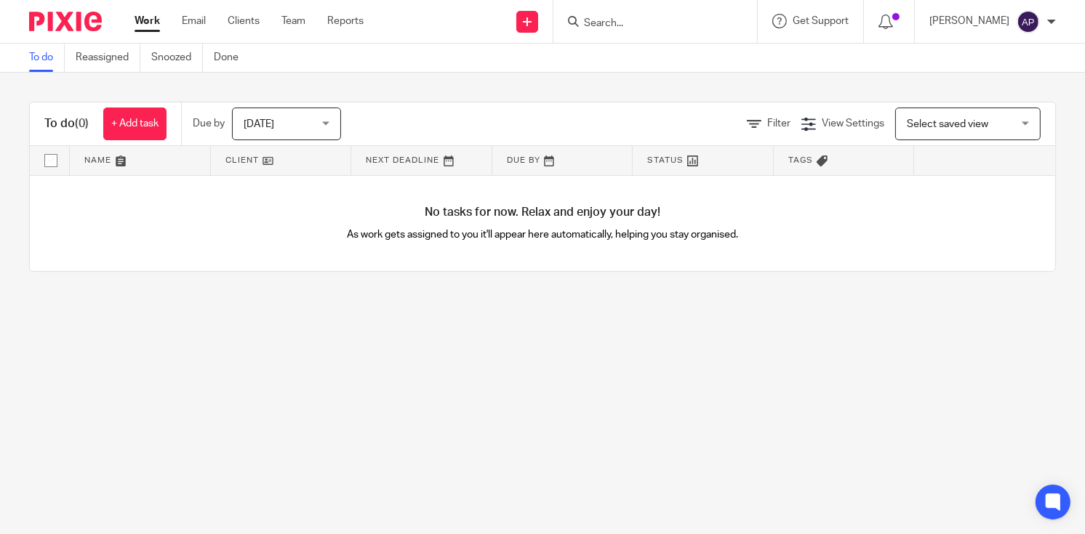
click at [713, 28] on input "Search" at bounding box center [647, 23] width 131 height 13
click at [654, 22] on input "Search" at bounding box center [647, 23] width 131 height 13
paste input "[PERSON_NAME]"
type input "[PERSON_NAME]"
click button "submit" at bounding box center [0, 0] width 0 height 0
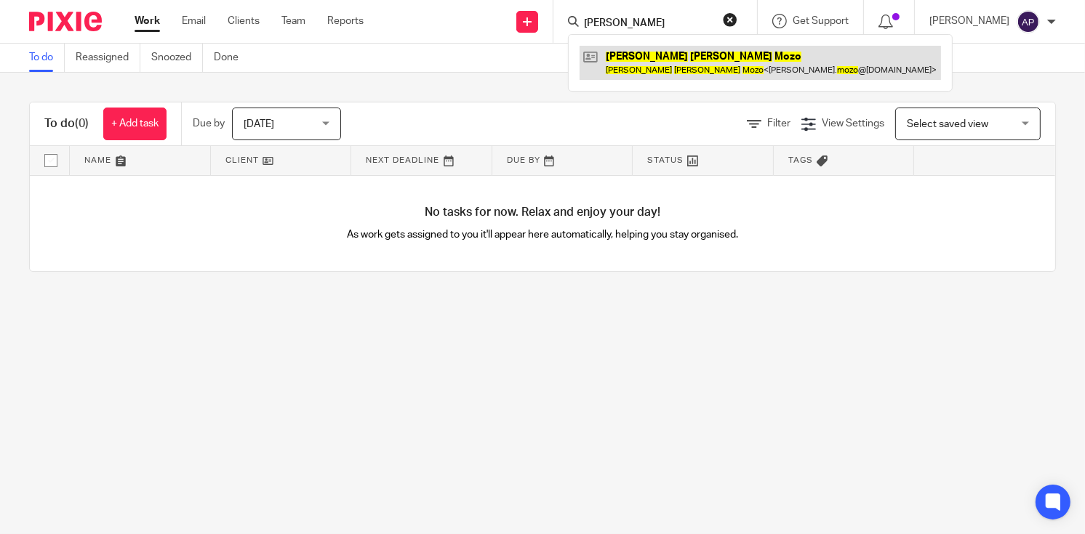
click at [681, 65] on link at bounding box center [759, 62] width 361 height 33
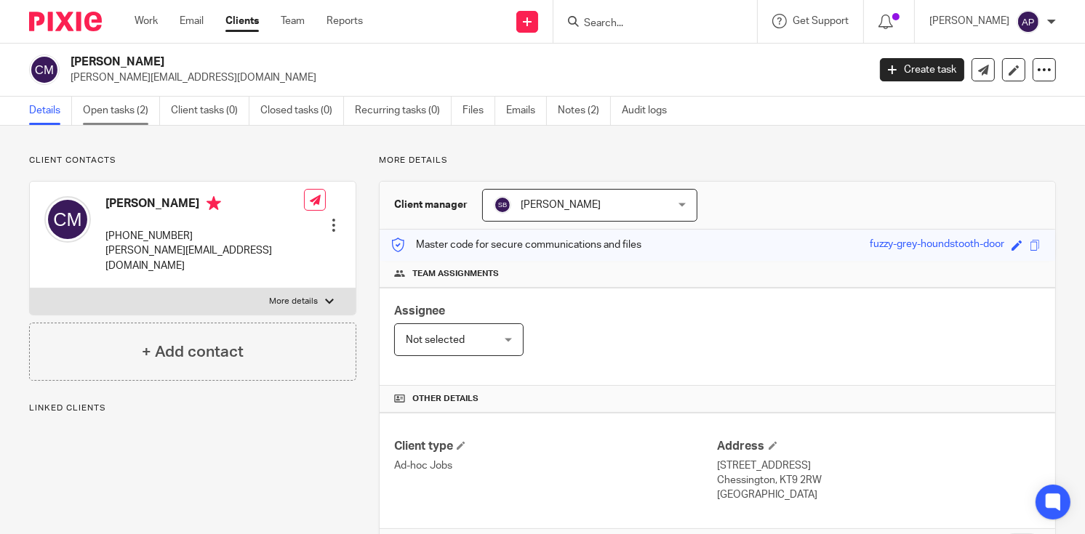
click at [113, 107] on link "Open tasks (2)" at bounding box center [121, 111] width 77 height 28
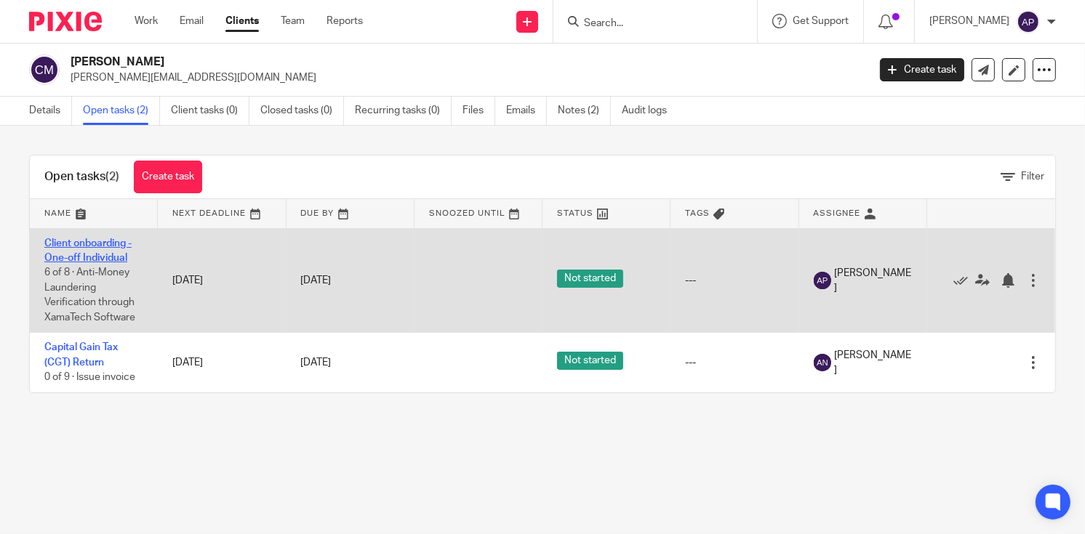
click at [84, 244] on link "Client onboarding - One-off Individual" at bounding box center [87, 250] width 87 height 25
click at [97, 252] on link "Client onboarding - One-off Individual" at bounding box center [87, 250] width 87 height 25
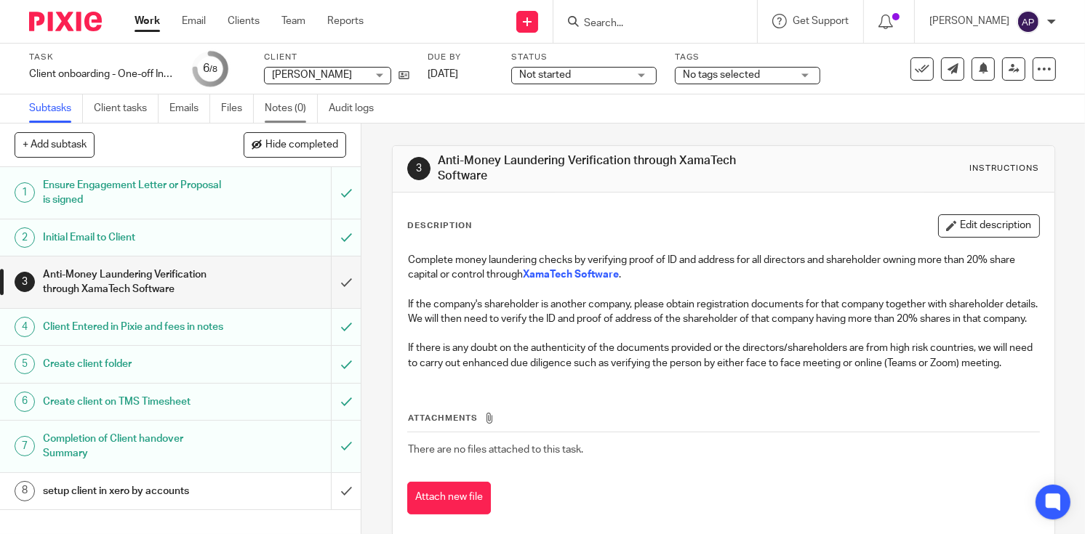
click at [294, 112] on link "Notes (0)" at bounding box center [291, 109] width 53 height 28
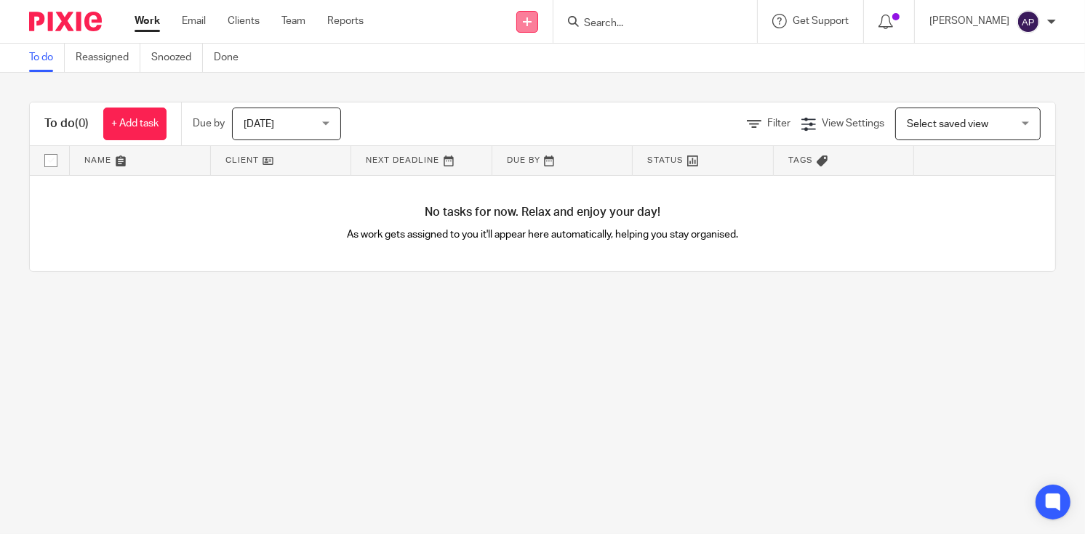
click at [531, 20] on icon at bounding box center [527, 21] width 9 height 9
click at [545, 102] on link "Add client" at bounding box center [538, 110] width 89 height 21
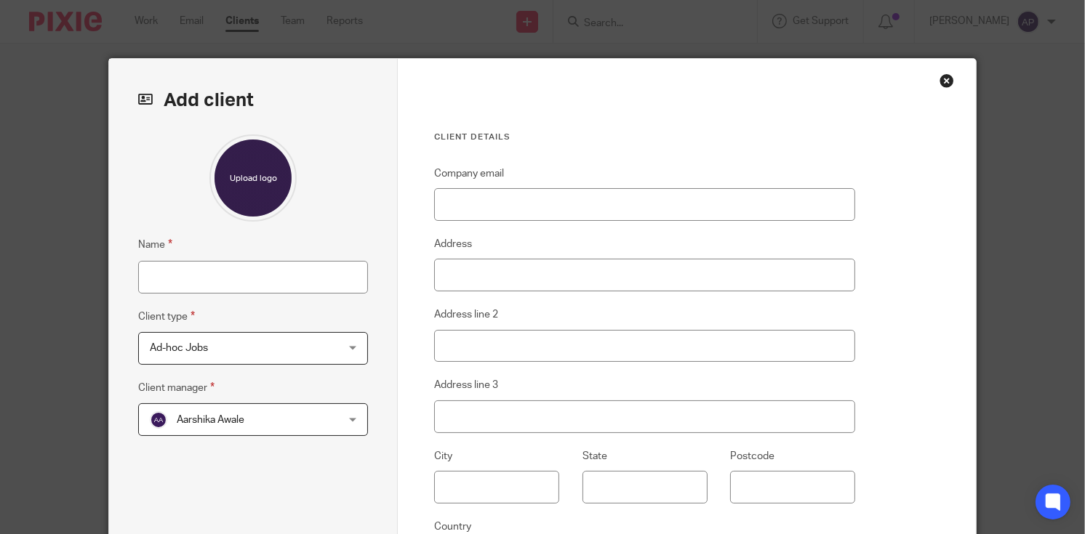
click at [944, 80] on div "Close this dialog window" at bounding box center [946, 80] width 15 height 15
click at [941, 79] on div "Close this dialog window" at bounding box center [946, 80] width 15 height 15
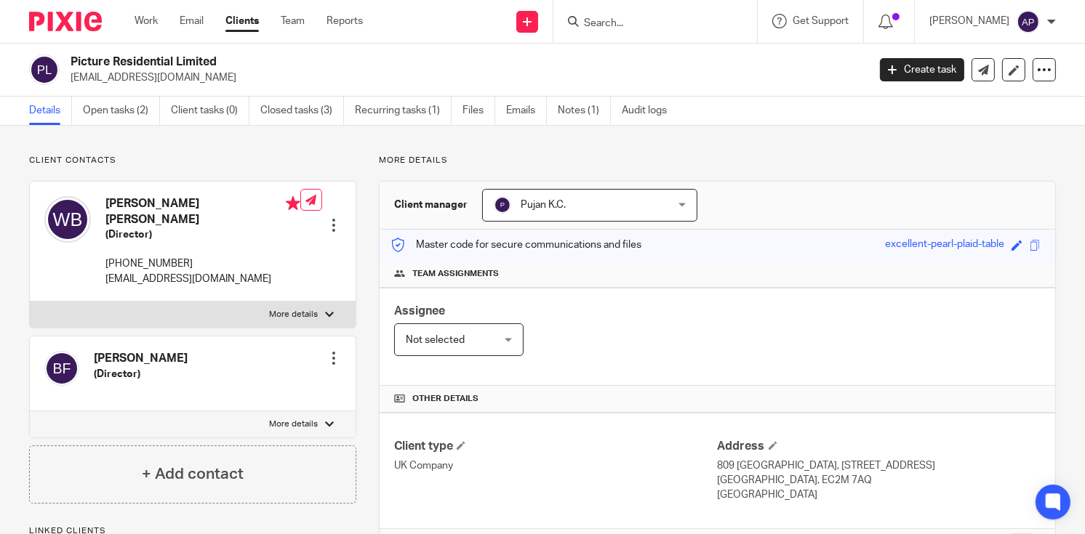
click at [134, 198] on h4 "[PERSON_NAME] [PERSON_NAME]" at bounding box center [202, 211] width 195 height 31
copy h4 "[PERSON_NAME]"
drag, startPoint x: 70, startPoint y: 76, endPoint x: 233, endPoint y: 73, distance: 162.9
click at [232, 73] on p "[EMAIL_ADDRESS][DOMAIN_NAME]" at bounding box center [464, 78] width 787 height 15
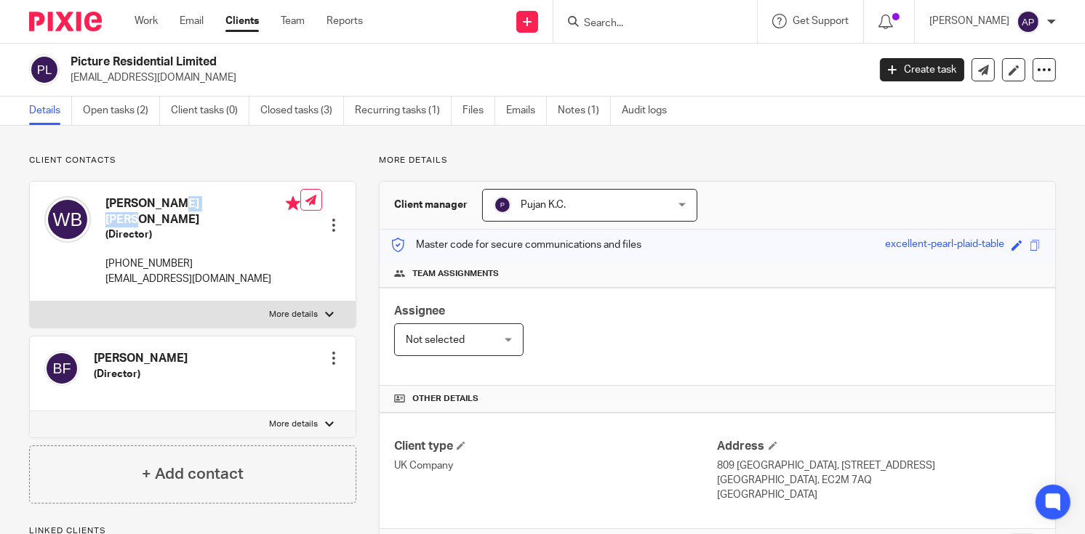
copy p "[EMAIL_ADDRESS][DOMAIN_NAME]"
click at [621, 28] on input "Search" at bounding box center [647, 23] width 131 height 13
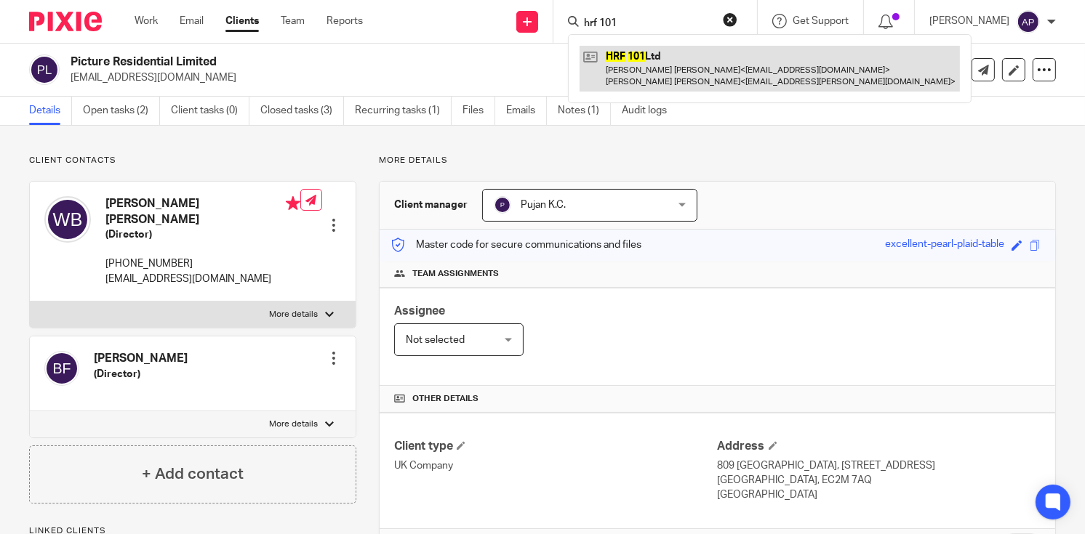
type input "hrf 101"
click at [655, 52] on link at bounding box center [769, 68] width 380 height 45
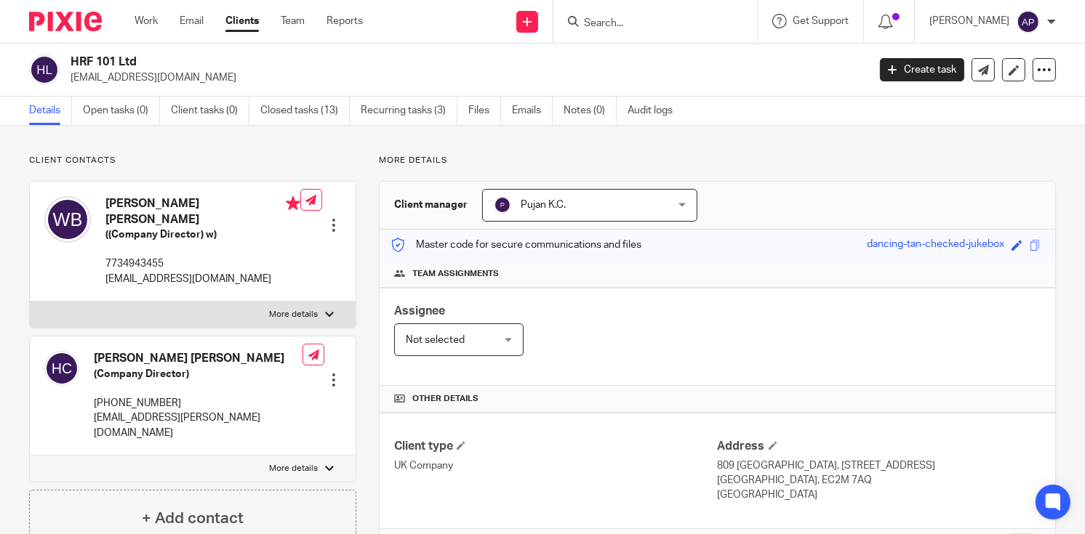
drag, startPoint x: 72, startPoint y: 59, endPoint x: 140, endPoint y: 57, distance: 68.4
click at [140, 57] on h2 "HRF 101 Ltd" at bounding box center [386, 62] width 630 height 15
copy h2 "HRF 101 Ltd"
drag, startPoint x: 71, startPoint y: 79, endPoint x: 252, endPoint y: 79, distance: 181.8
click at [252, 79] on p "will.bainbridge@hawthorncapgroup.com" at bounding box center [464, 78] width 787 height 15
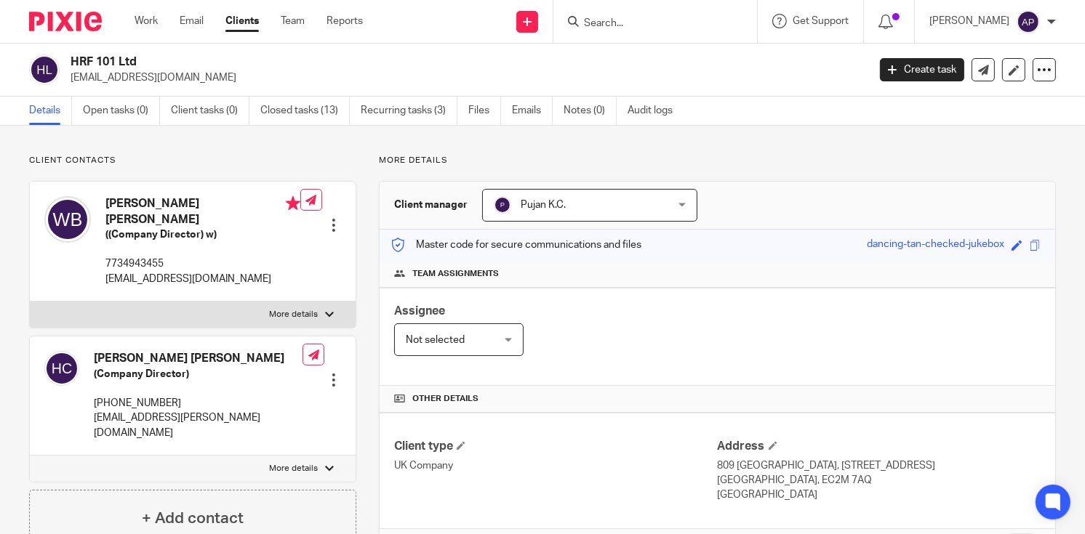
copy p "will.bainbridge@hawthorncapgroup.com"
click at [137, 203] on h4 "William Harrison Bainbridge" at bounding box center [202, 211] width 195 height 31
copy h4 "William"
click at [633, 17] on input "Search" at bounding box center [647, 23] width 131 height 13
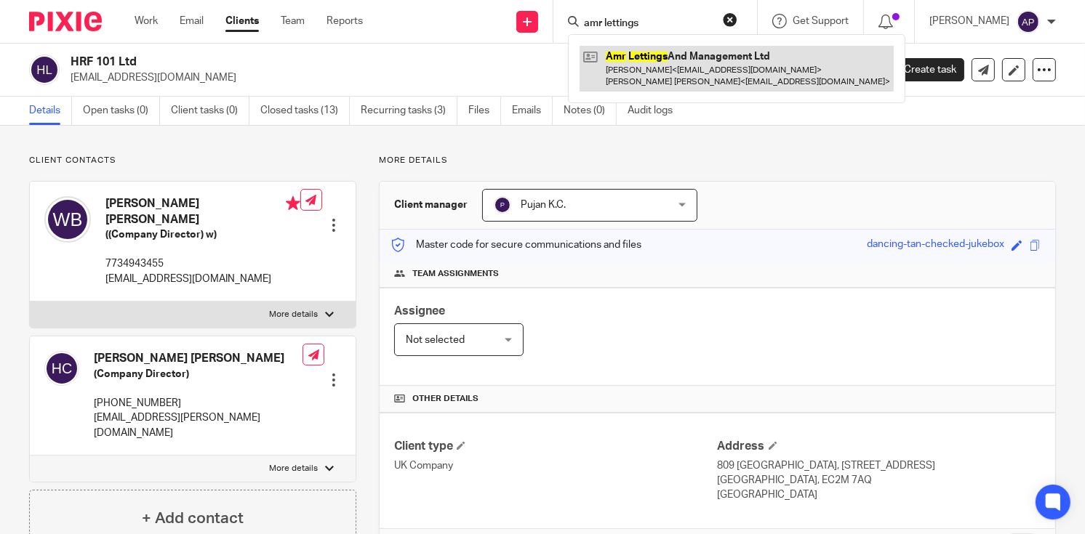
type input "amr lettings"
click at [712, 71] on link at bounding box center [736, 68] width 314 height 45
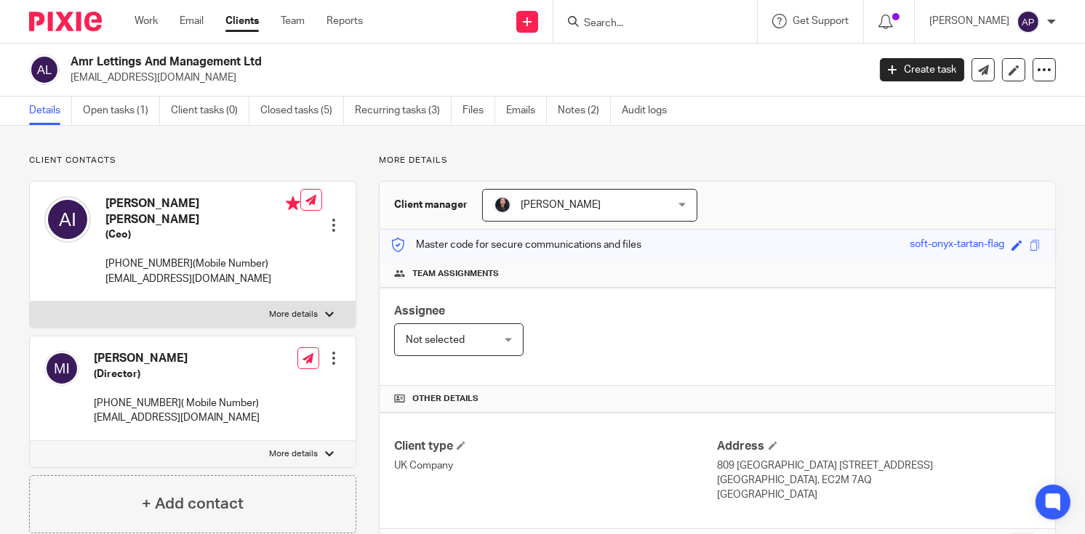
drag, startPoint x: 68, startPoint y: 59, endPoint x: 270, endPoint y: 59, distance: 202.1
click at [270, 59] on div "Amr Lettings And Management Ltd arifi.ismail@gmail.com" at bounding box center [443, 70] width 829 height 31
copy h2 "Amr Lettings And Management Ltd"
click at [625, 21] on input "Search" at bounding box center [647, 23] width 131 height 13
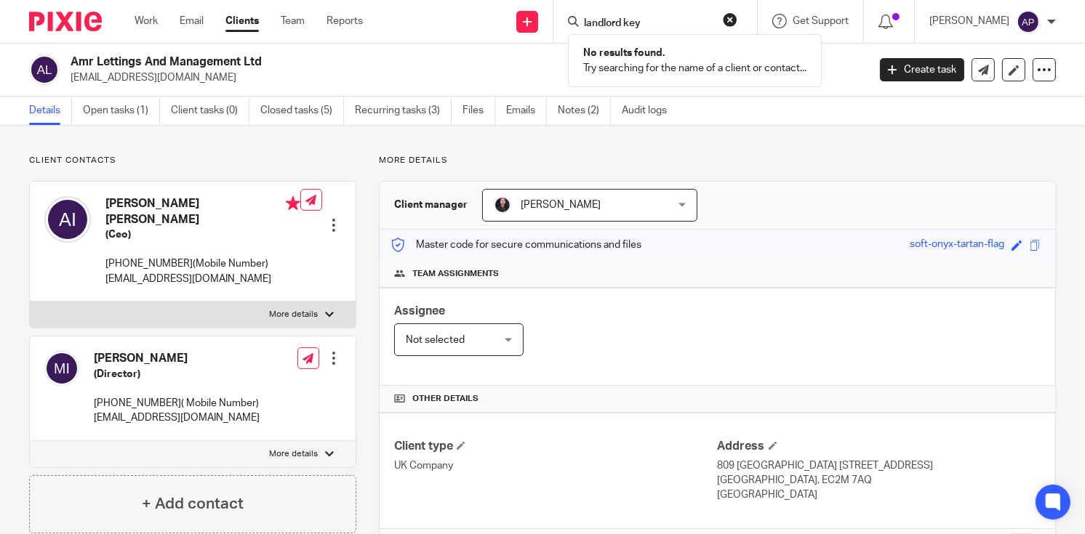
type input "landlord key"
click at [737, 17] on button "reset" at bounding box center [730, 19] width 15 height 15
click at [660, 17] on input "Search" at bounding box center [647, 23] width 131 height 13
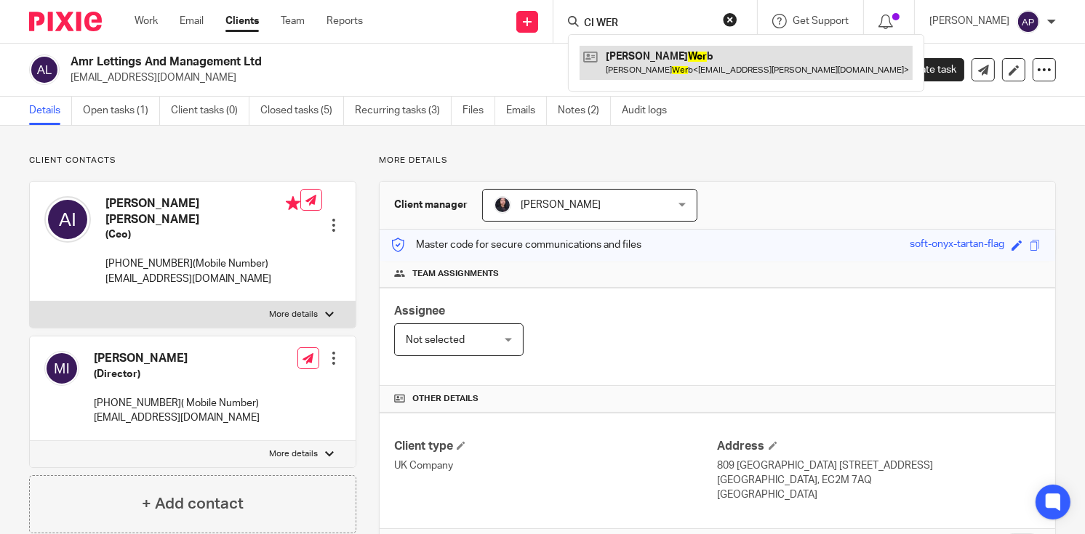
type input "CI WER"
click at [649, 72] on link at bounding box center [745, 62] width 333 height 33
